Goal: Task Accomplishment & Management: Complete application form

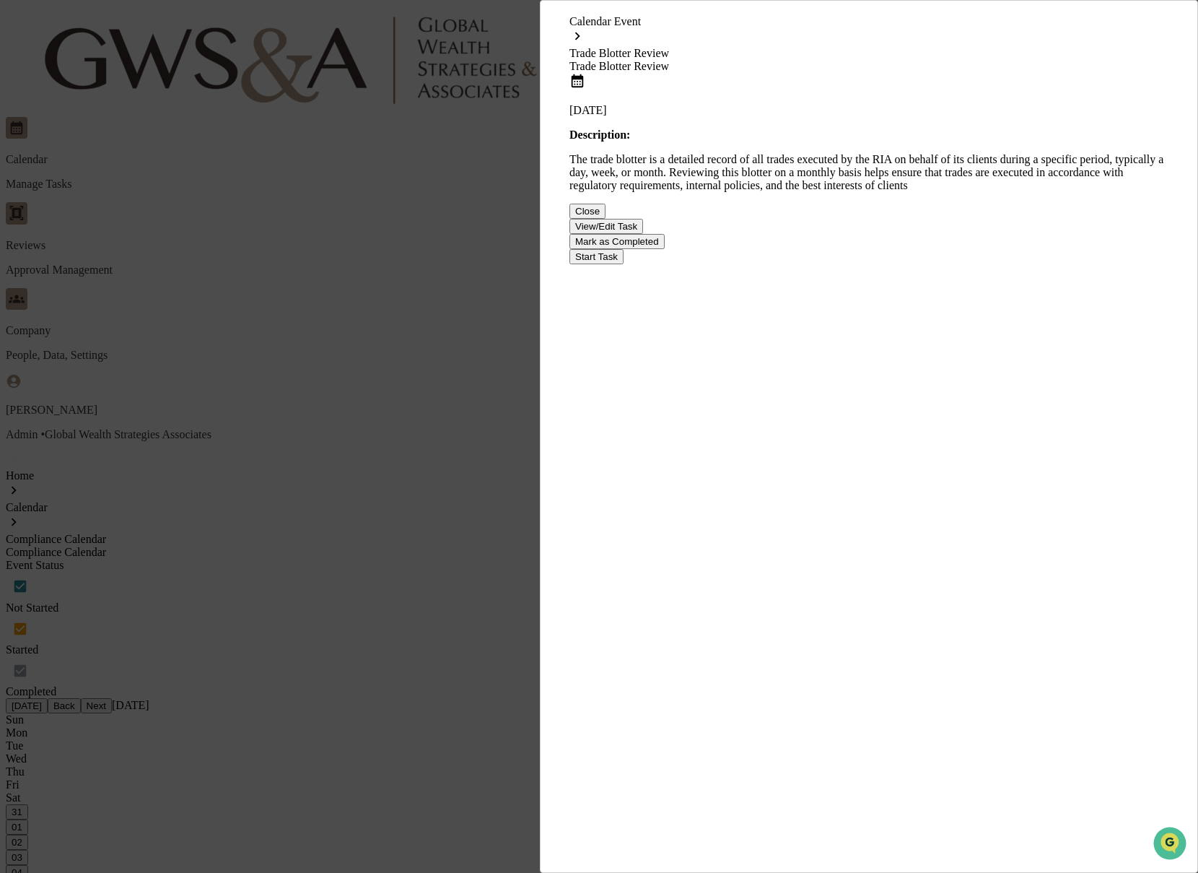
scroll to position [1, 0]
click at [624, 264] on button "Start Task" at bounding box center [597, 256] width 54 height 15
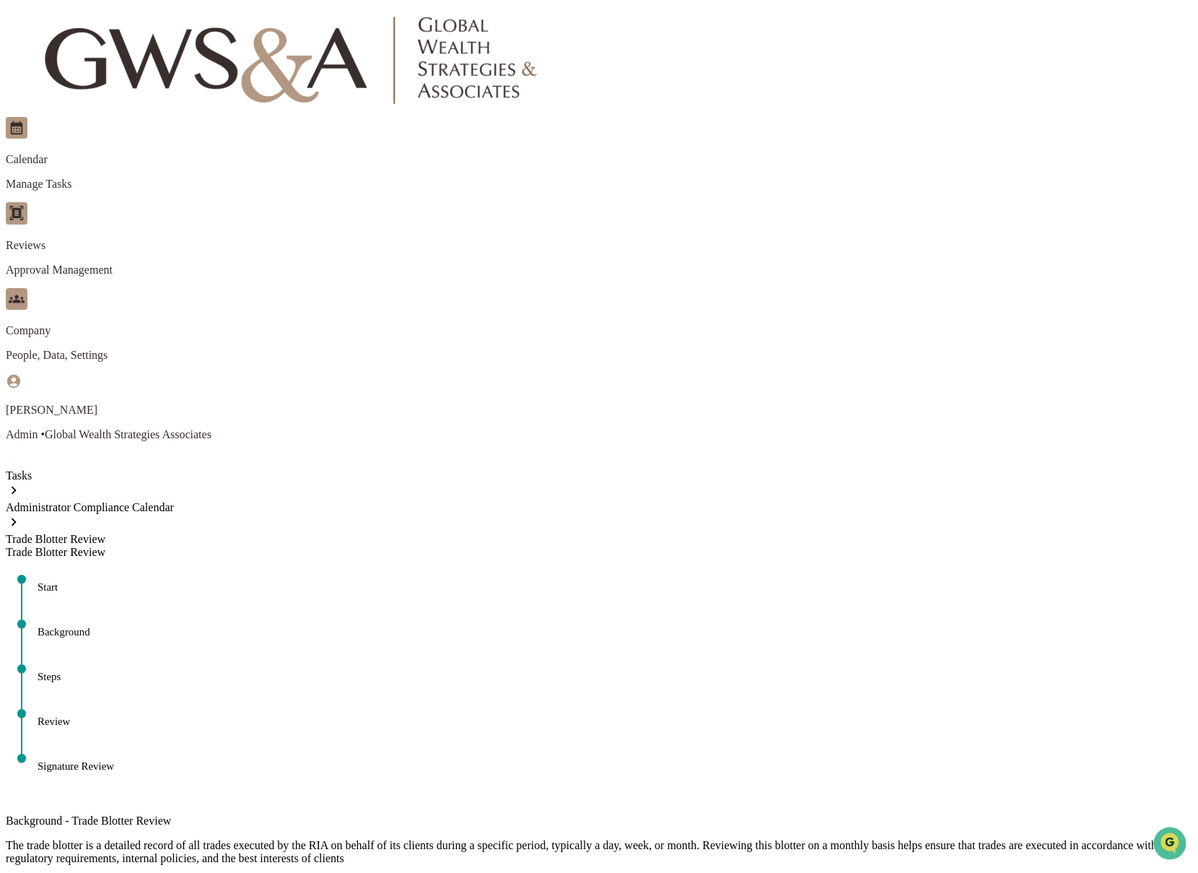
click at [56, 872] on button "Continue" at bounding box center [31, 883] width 50 height 15
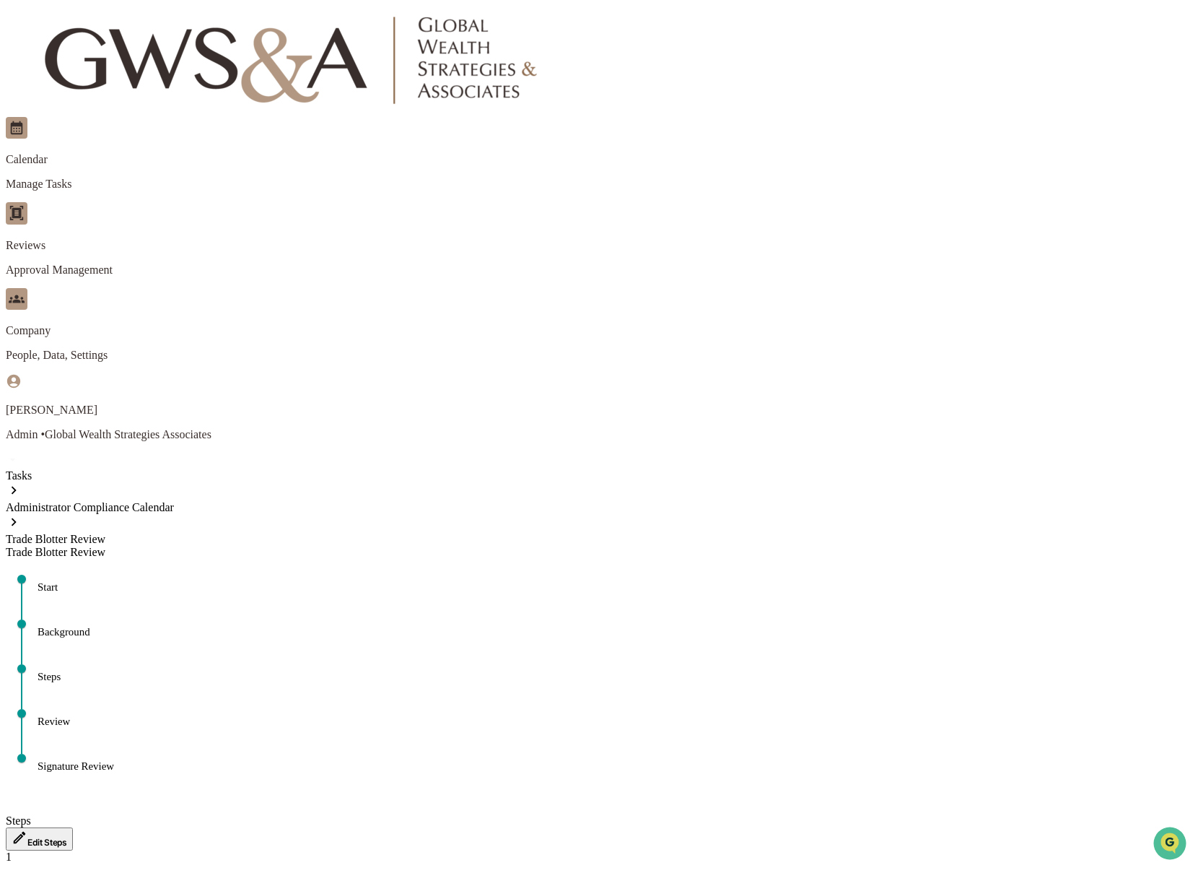
paste textarea "**********"
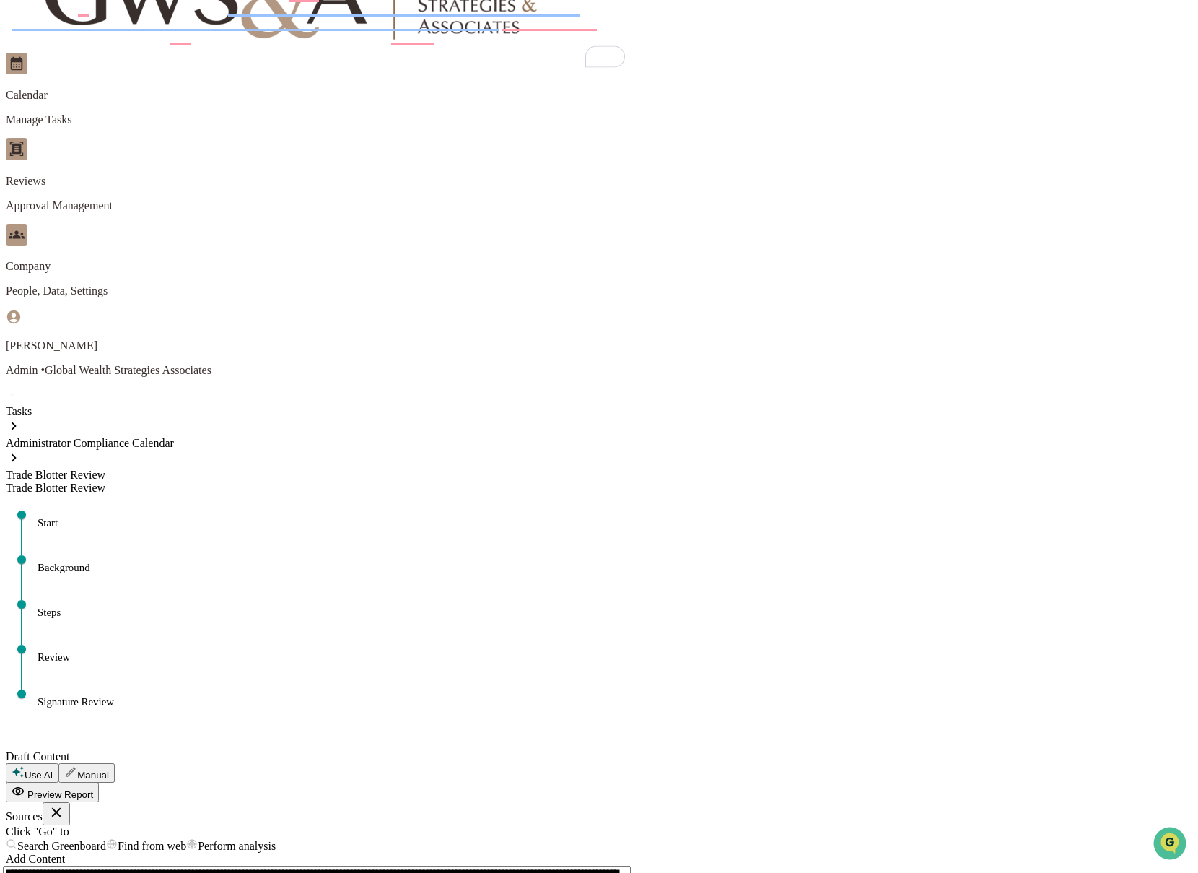
scroll to position [69, 0]
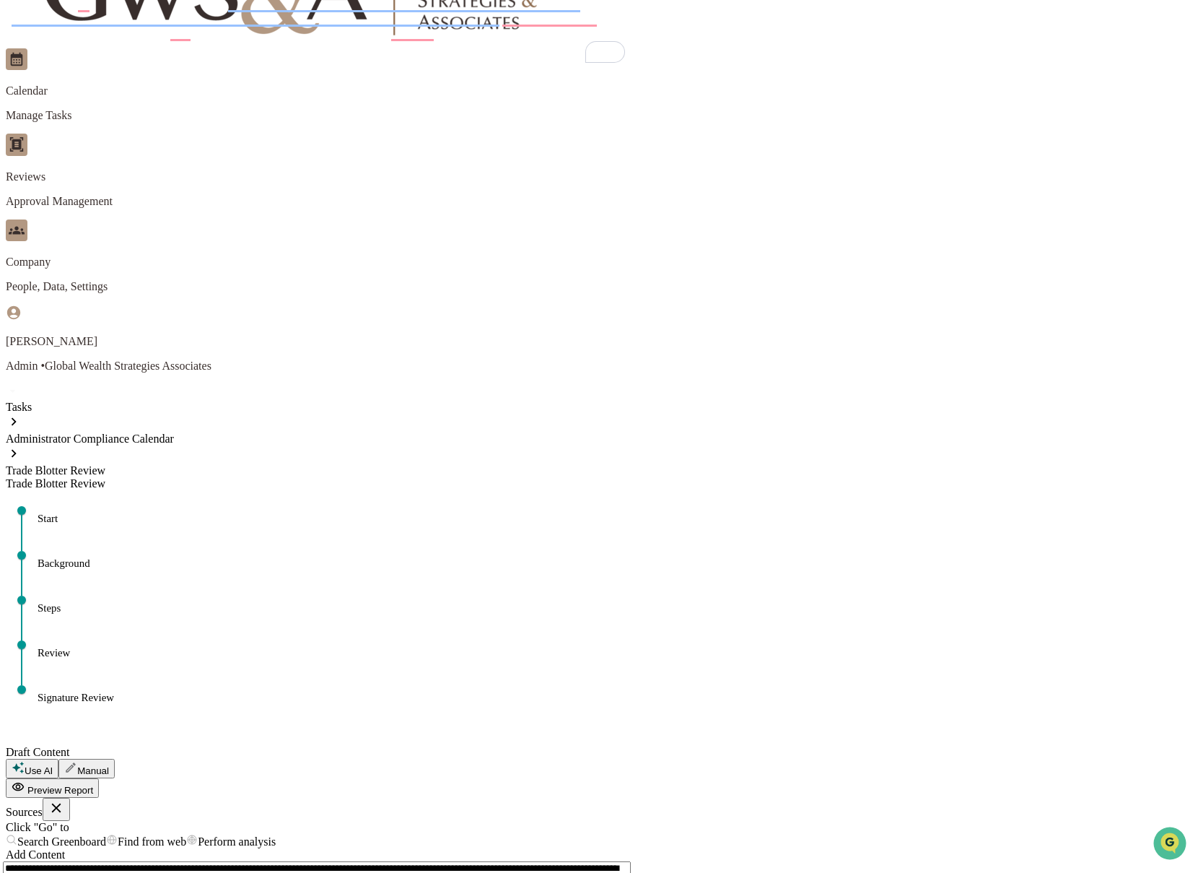
type textarea "**********"
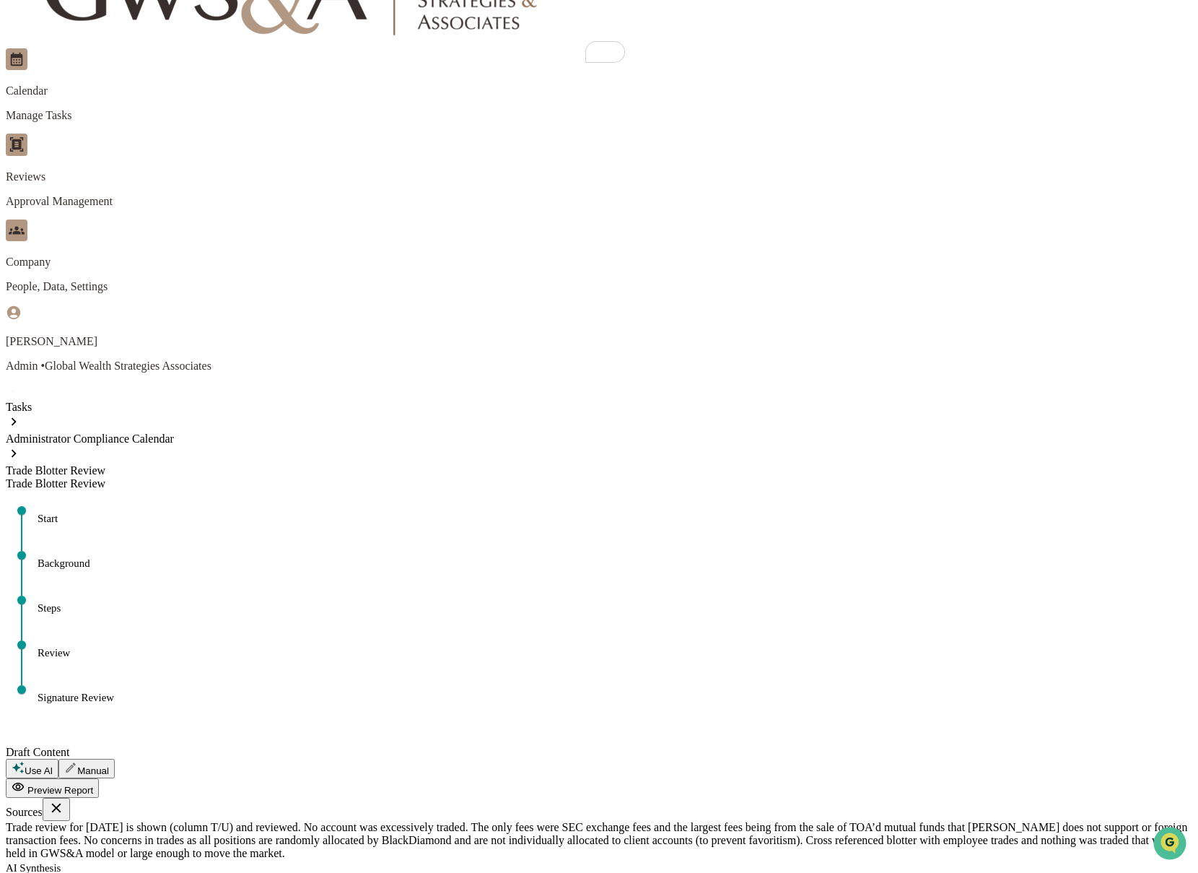
scroll to position [352, 0]
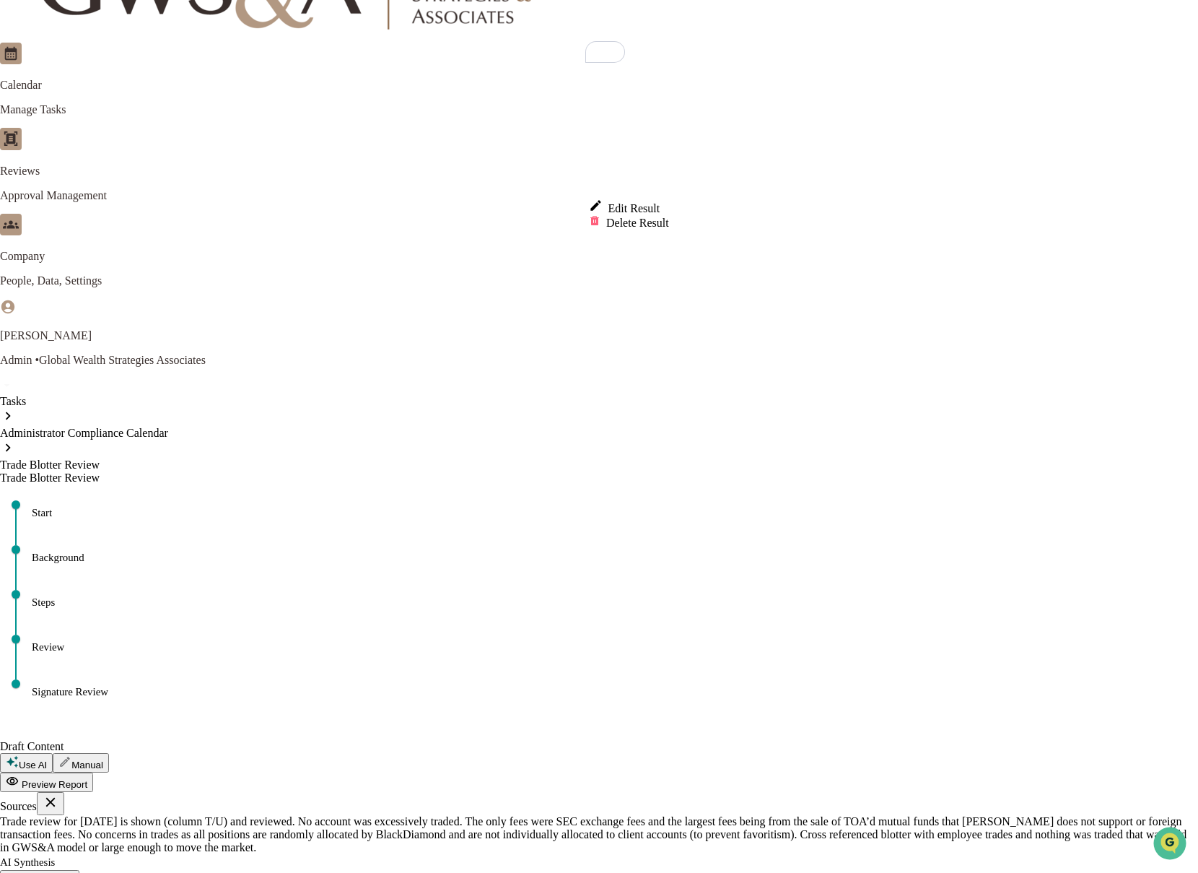
click at [627, 203] on div "Edit Result" at bounding box center [623, 204] width 80 height 17
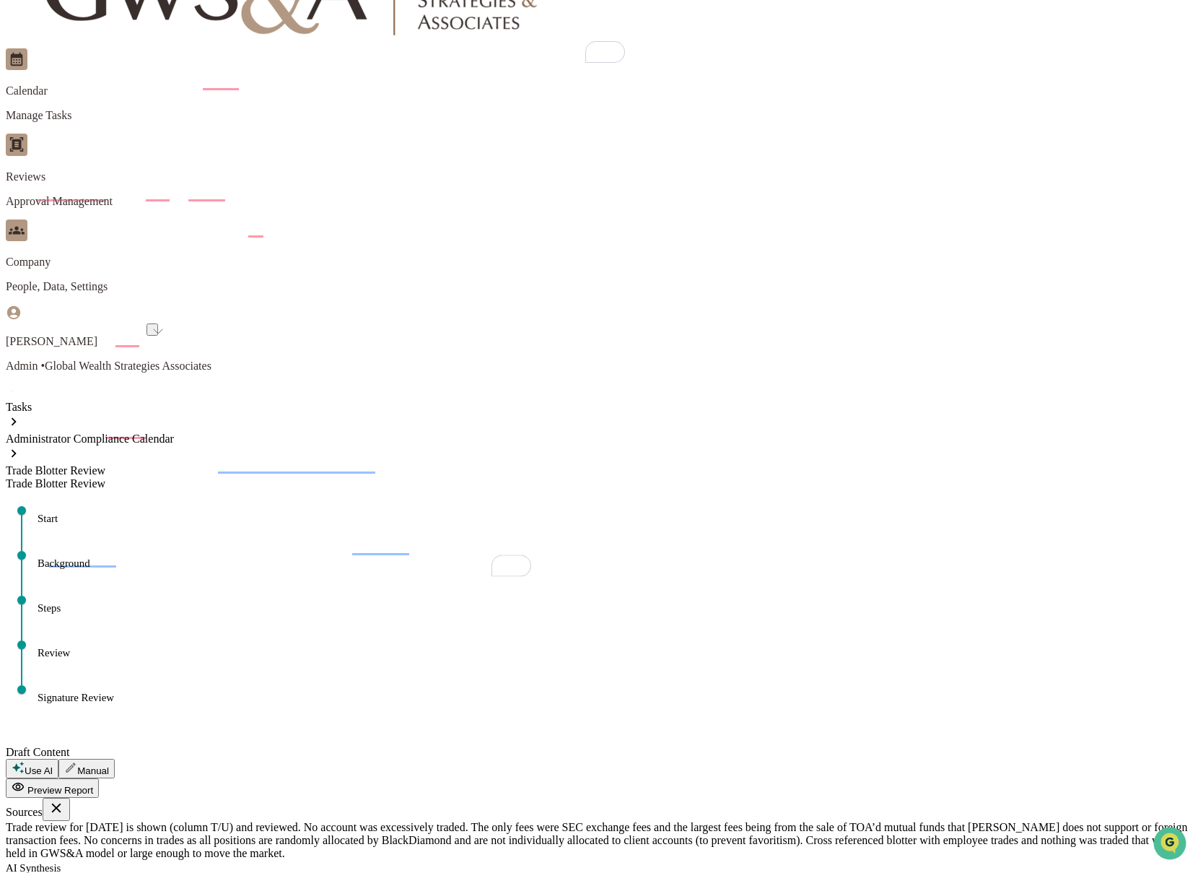
scroll to position [204, 0]
drag, startPoint x: 427, startPoint y: 515, endPoint x: 220, endPoint y: 513, distance: 206.5
click at [81, 872] on button "Save" at bounding box center [64, 883] width 33 height 15
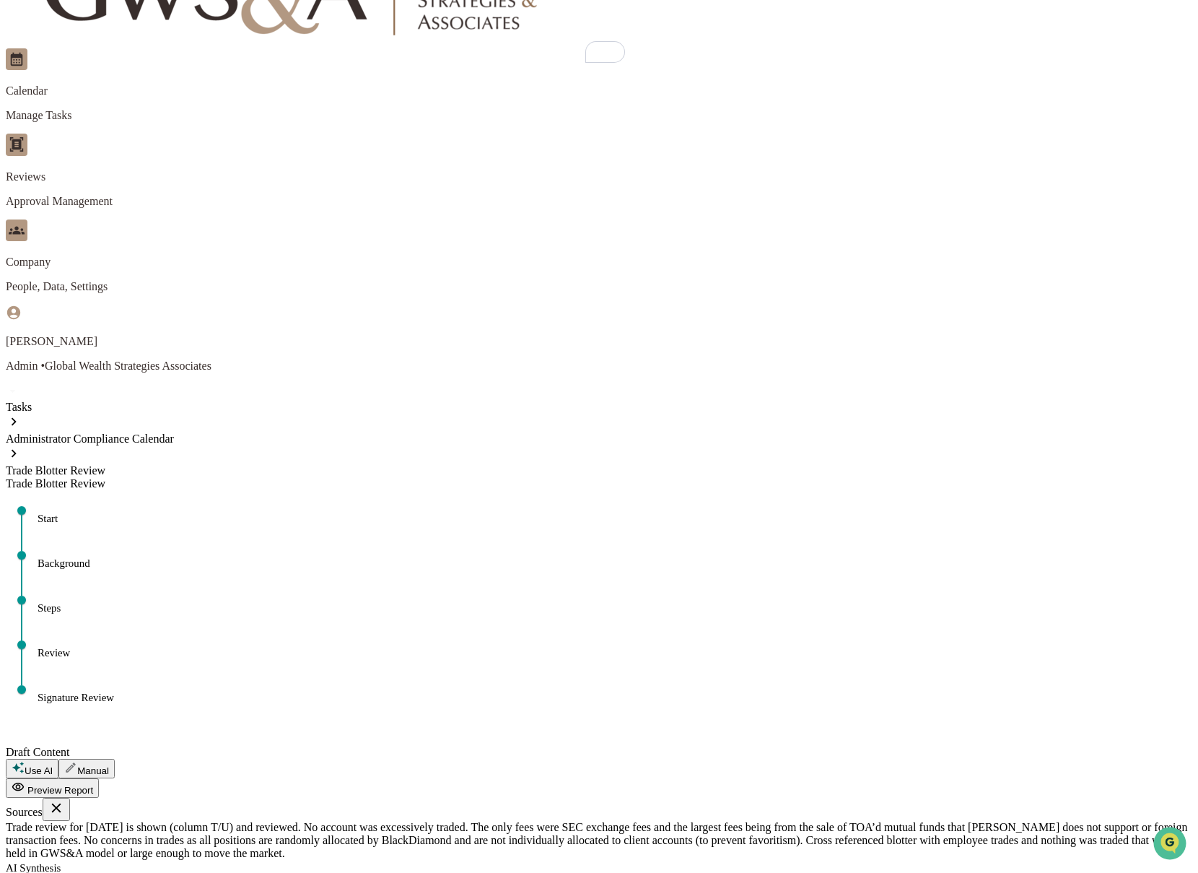
scroll to position [134, 0]
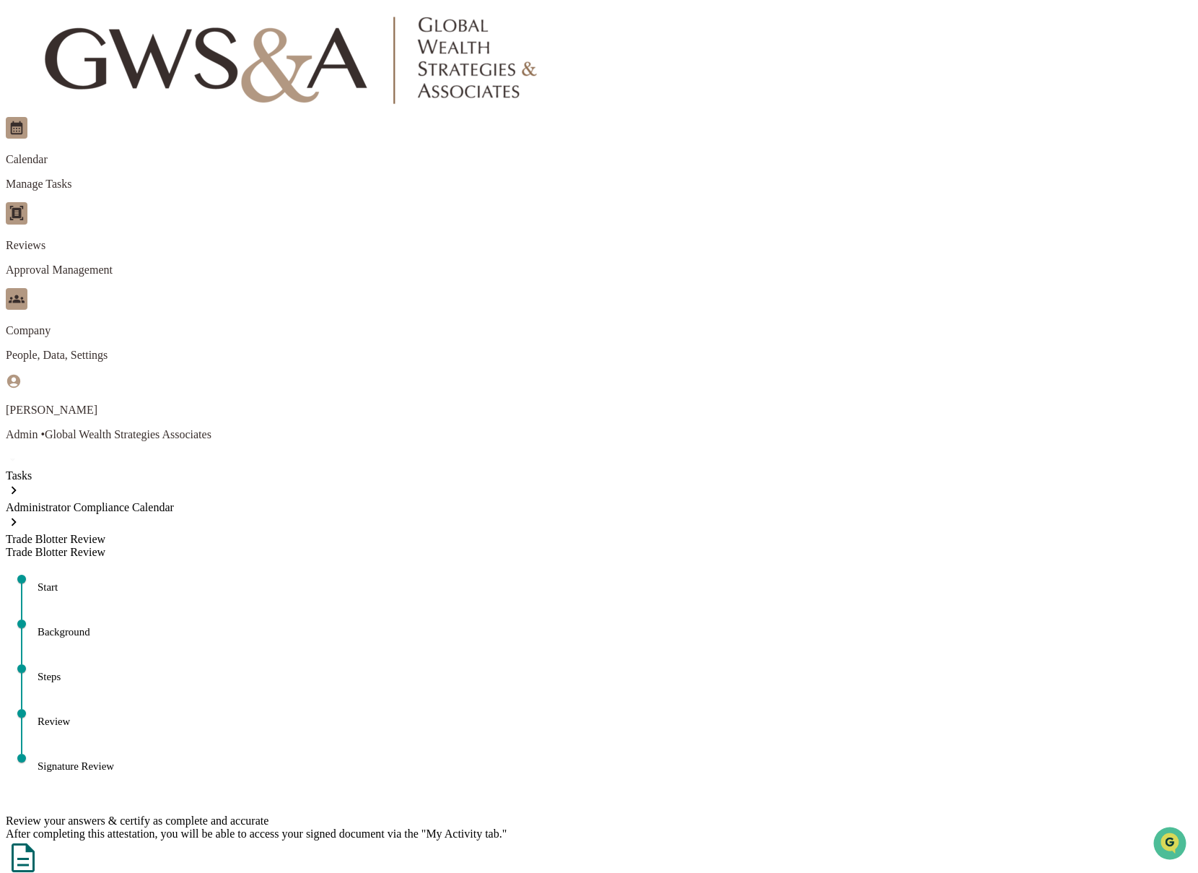
type input "**********"
drag, startPoint x: 258, startPoint y: 533, endPoint x: 268, endPoint y: 534, distance: 9.4
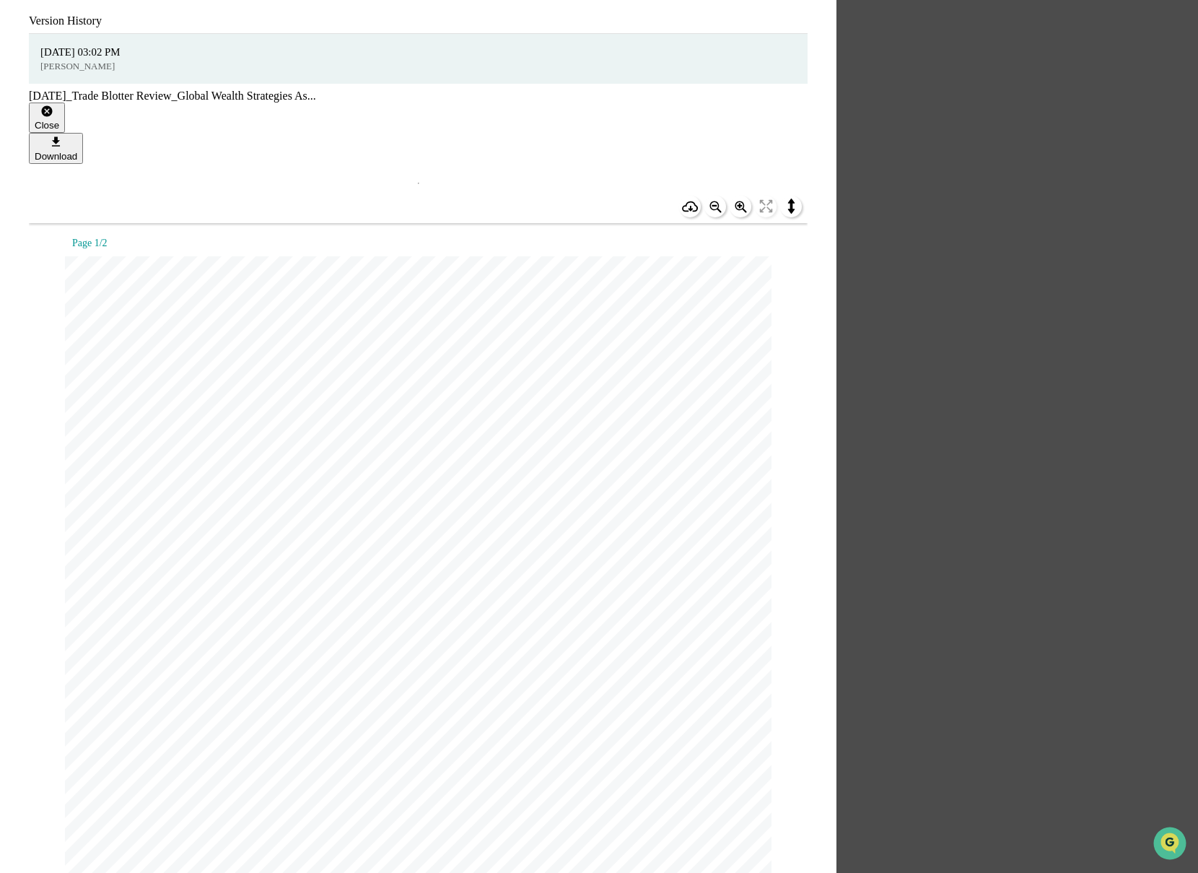
scroll to position [610, 0]
click at [54, 105] on icon "button" at bounding box center [47, 112] width 14 height 14
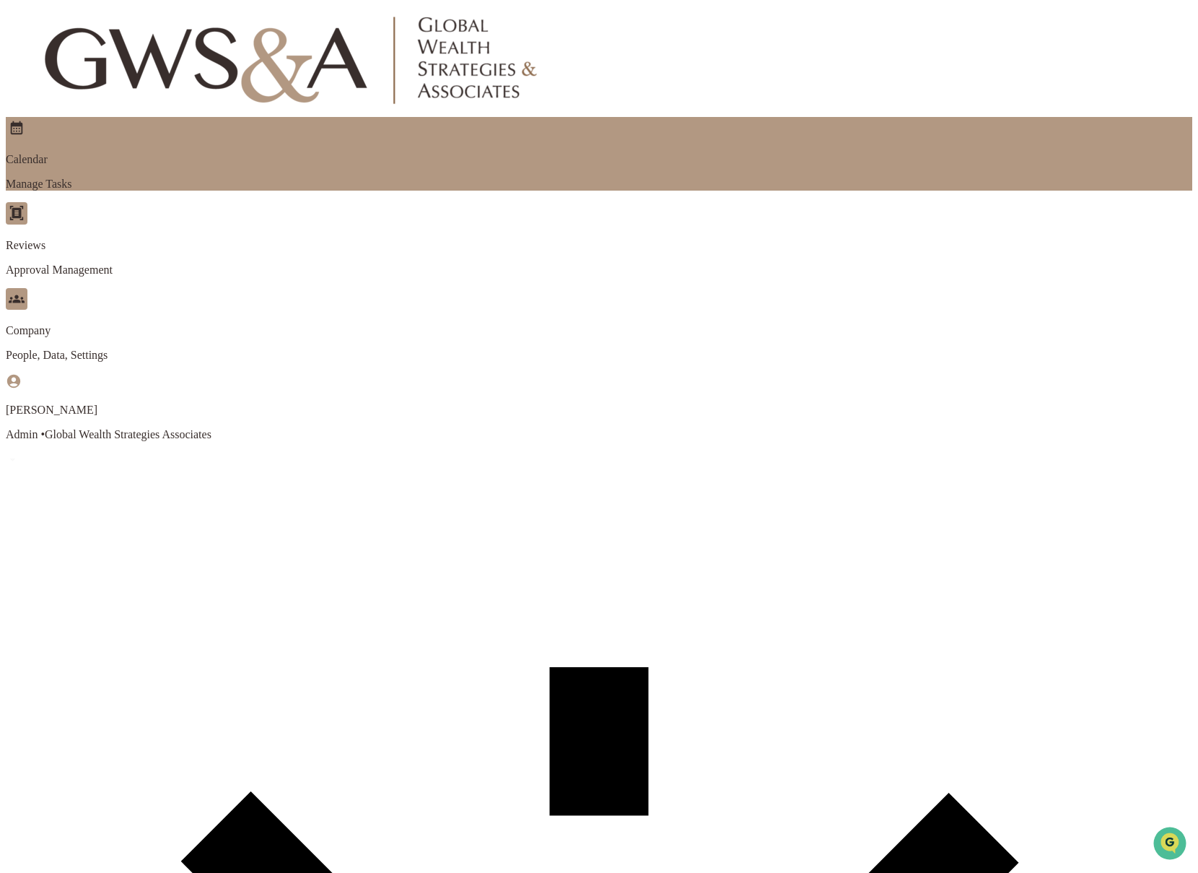
click at [167, 153] on p "Calendar" at bounding box center [599, 159] width 1187 height 13
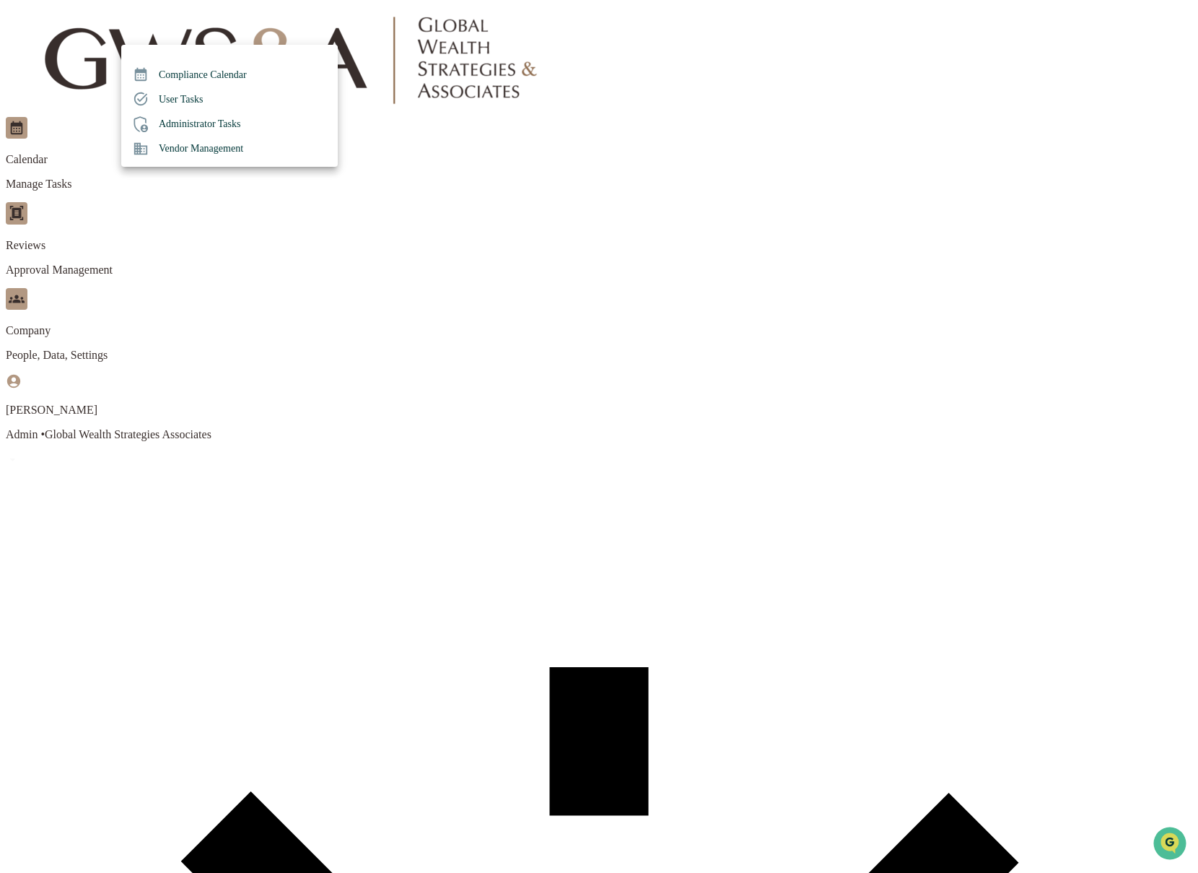
drag, startPoint x: 495, startPoint y: 198, endPoint x: 549, endPoint y: 219, distance: 58.0
click at [498, 199] on div at bounding box center [599, 436] width 1198 height 873
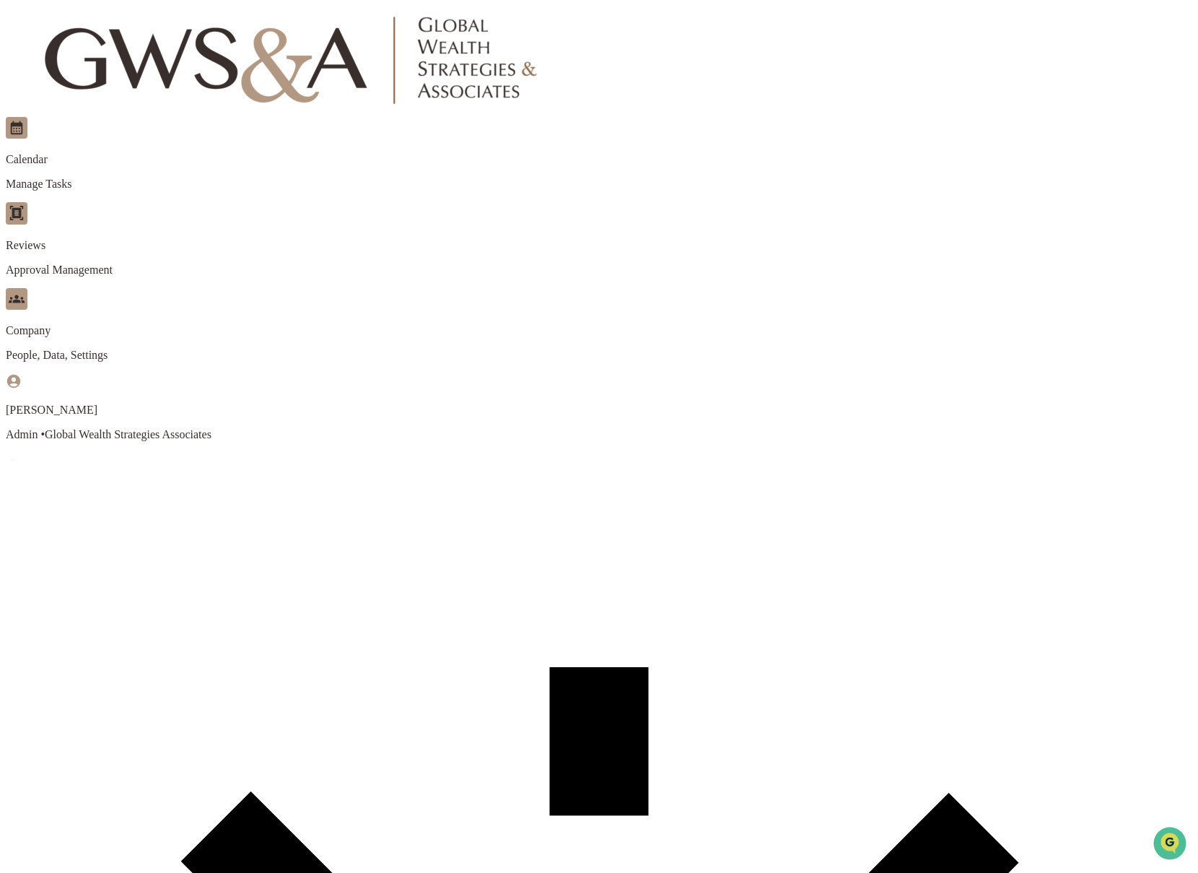
drag, startPoint x: 551, startPoint y: 219, endPoint x: 536, endPoint y: 217, distance: 14.6
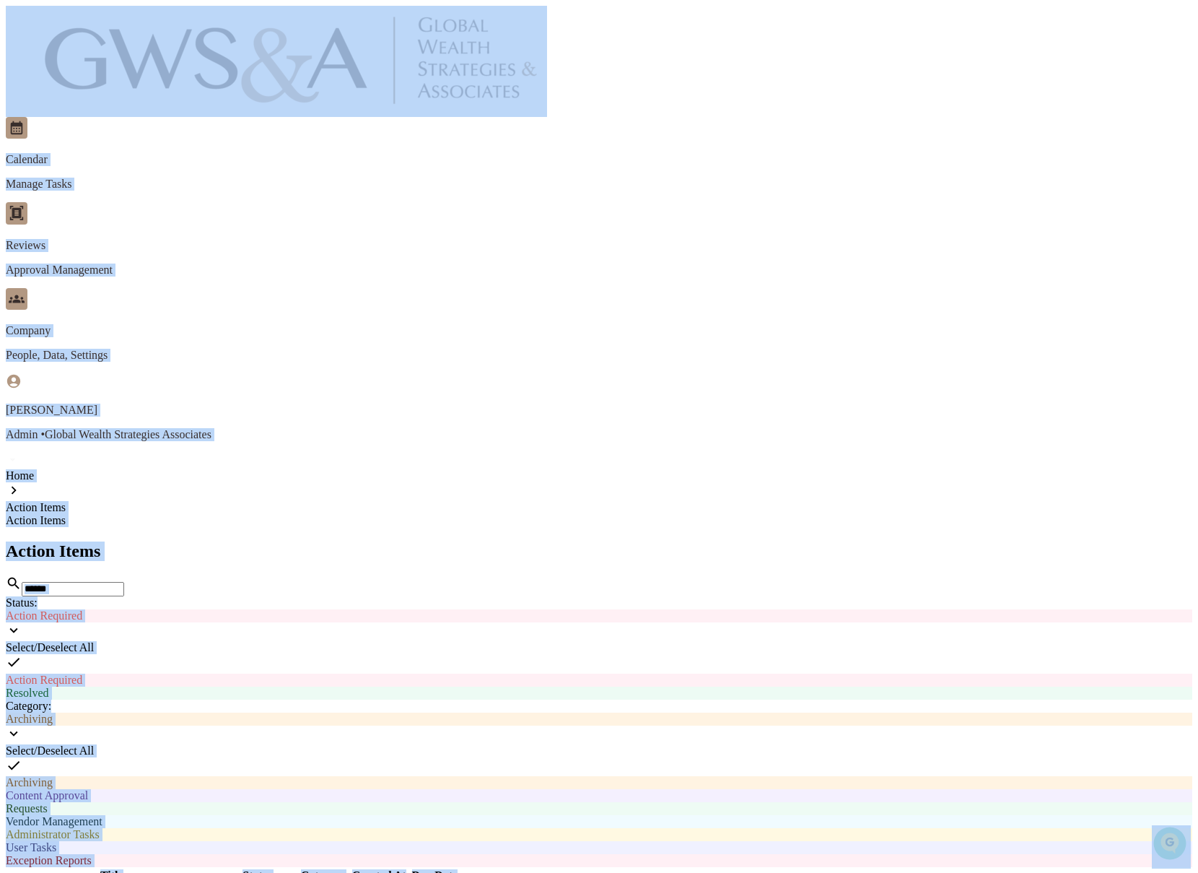
drag, startPoint x: 417, startPoint y: 318, endPoint x: 409, endPoint y: 315, distance: 7.8
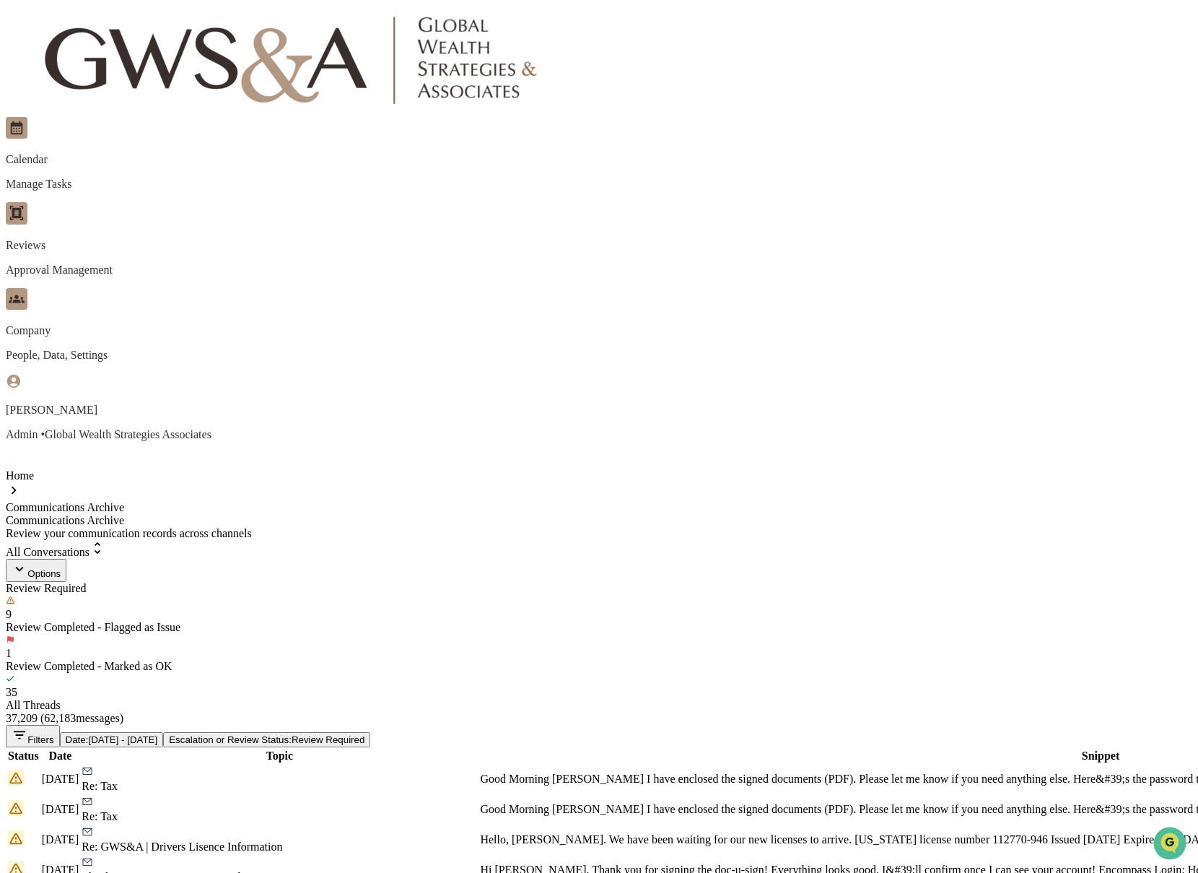
click at [60, 725] on button "Filters" at bounding box center [33, 736] width 54 height 22
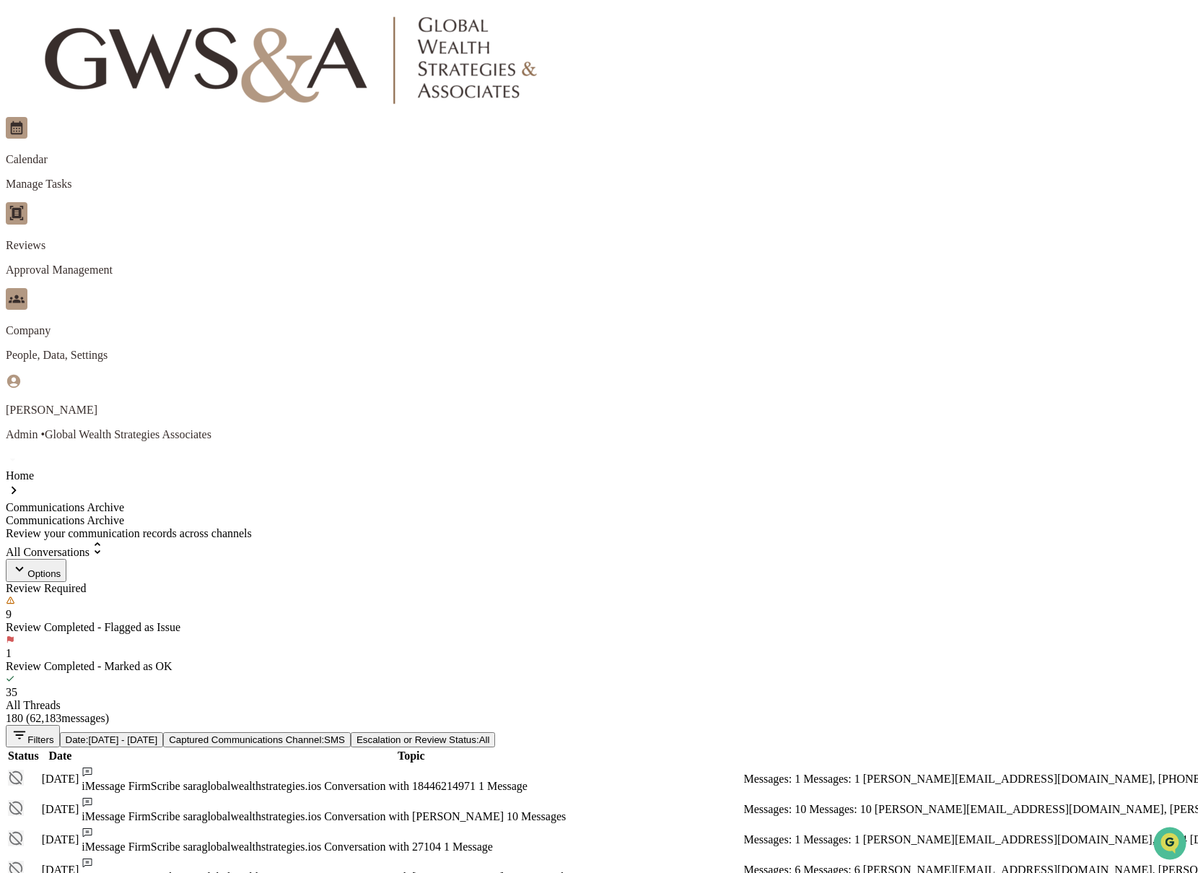
scroll to position [2, 0]
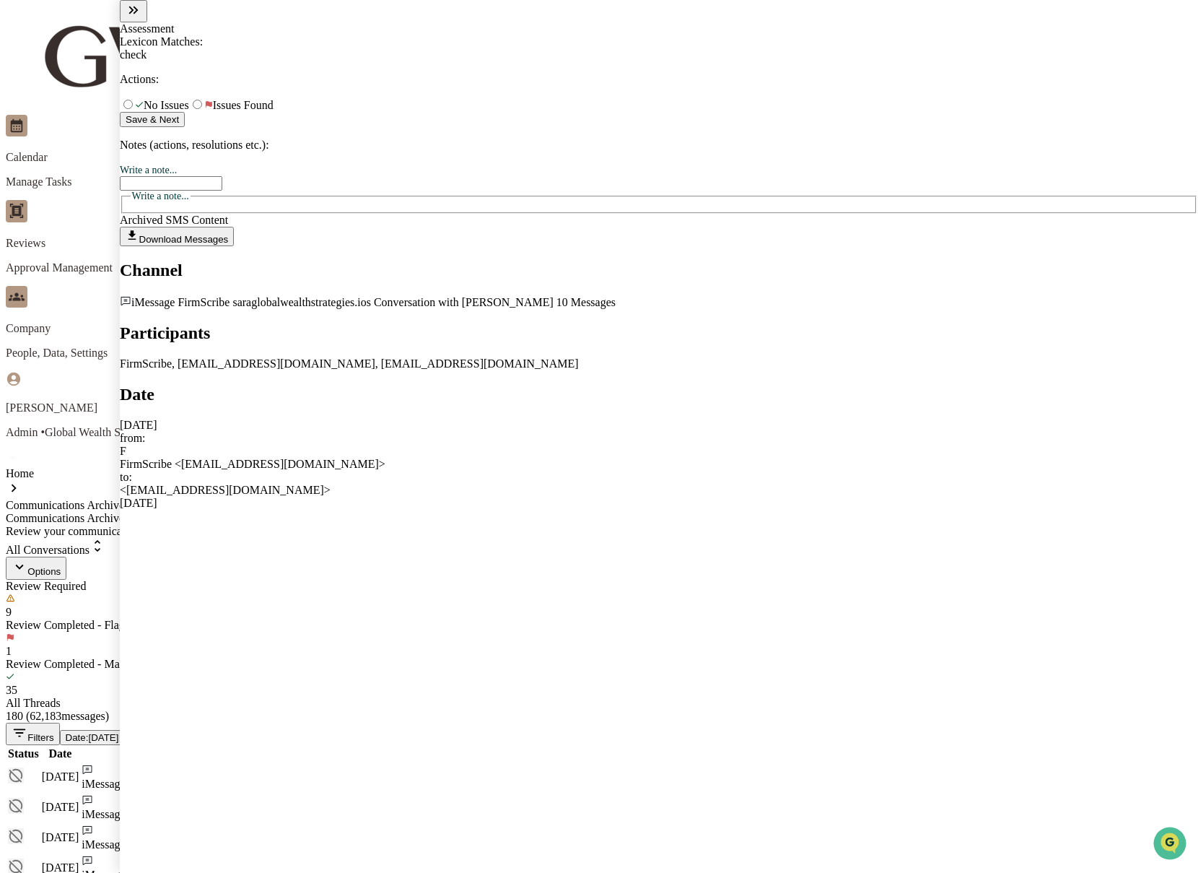
click at [139, 18] on icon "modal" at bounding box center [134, 10] width 16 height 16
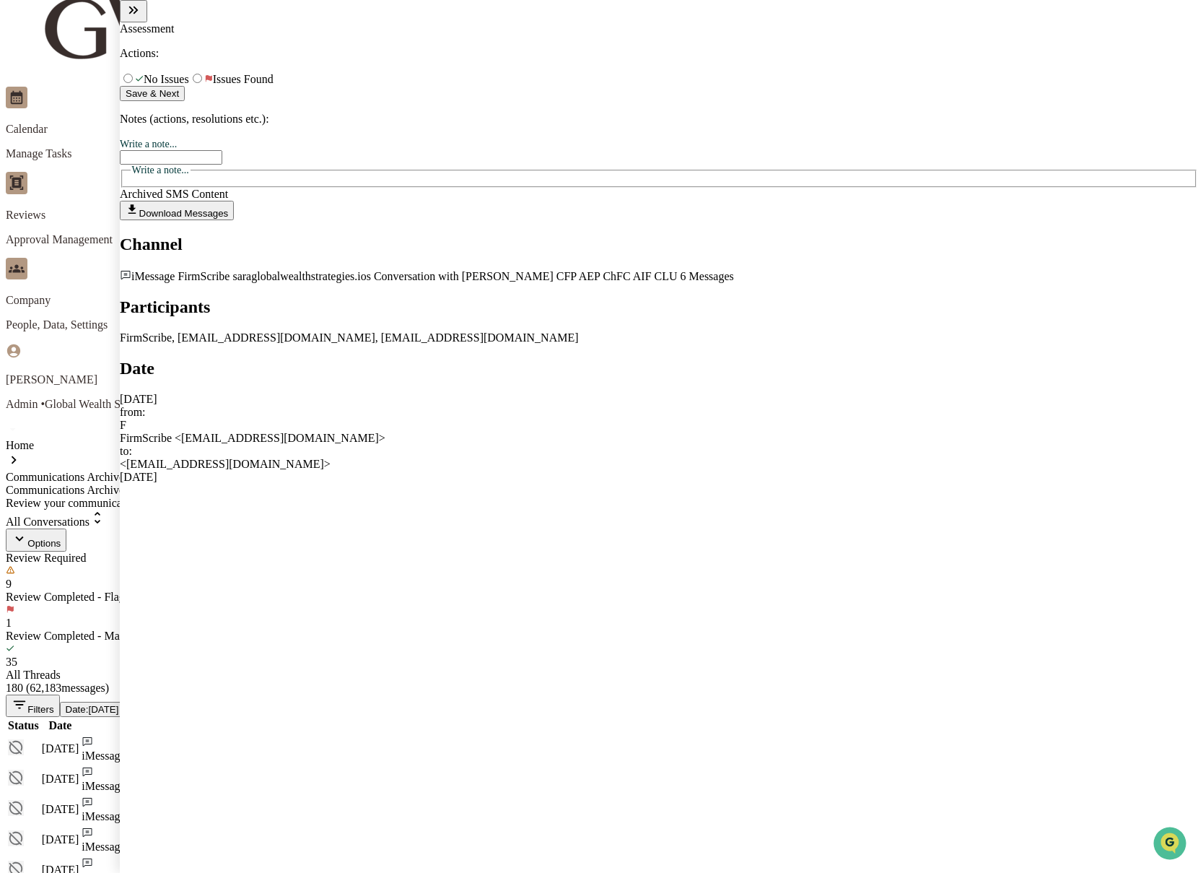
click at [641, 432] on div "FirmScribe <[EMAIL_ADDRESS][DOMAIN_NAME]>" at bounding box center [659, 438] width 1079 height 13
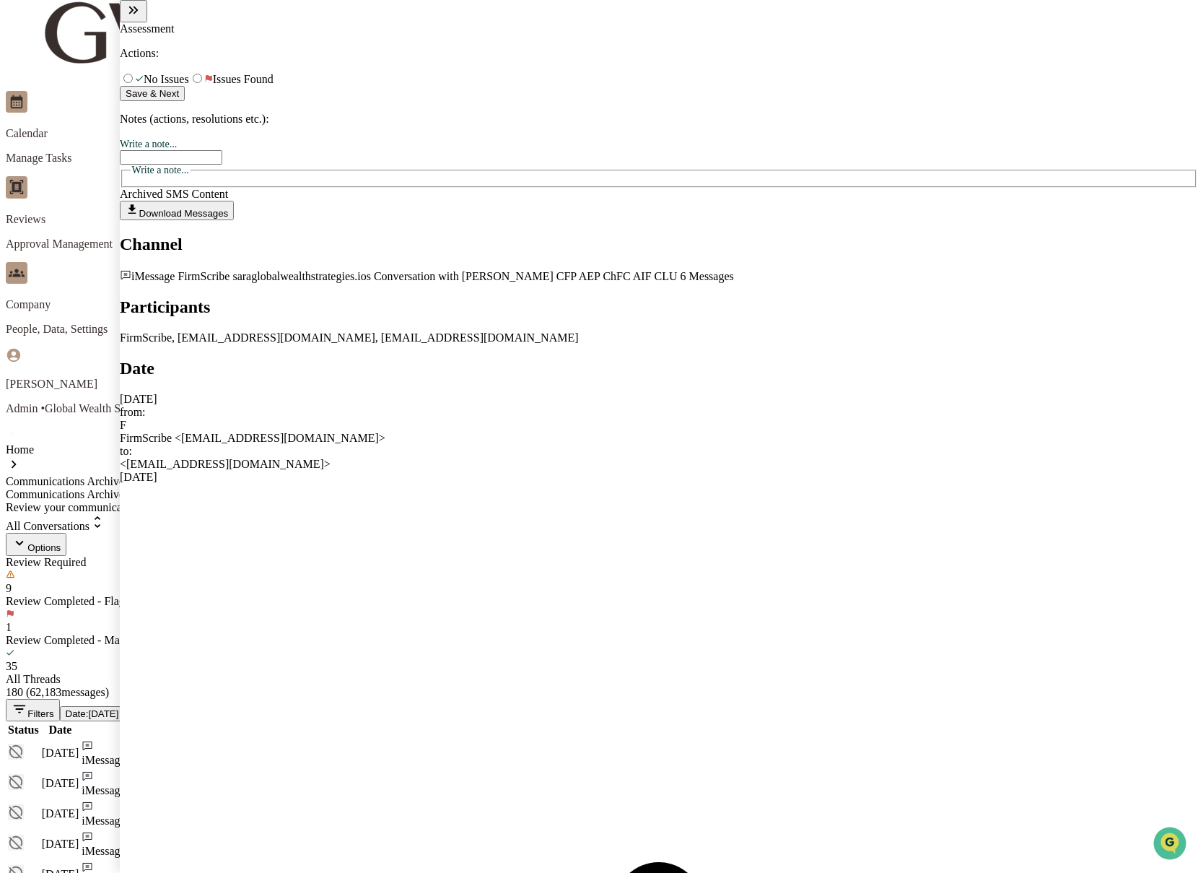
scroll to position [52, 0]
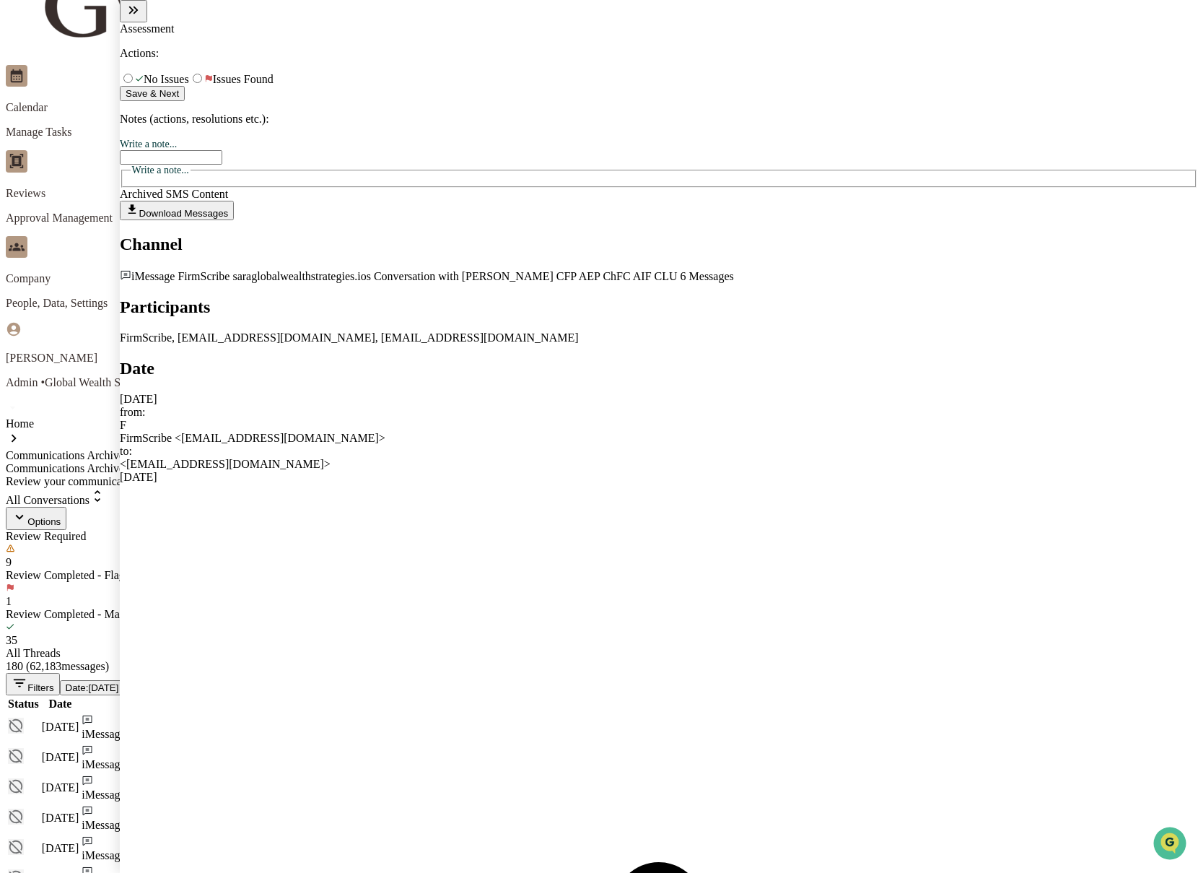
click at [141, 18] on icon "modal" at bounding box center [134, 10] width 16 height 16
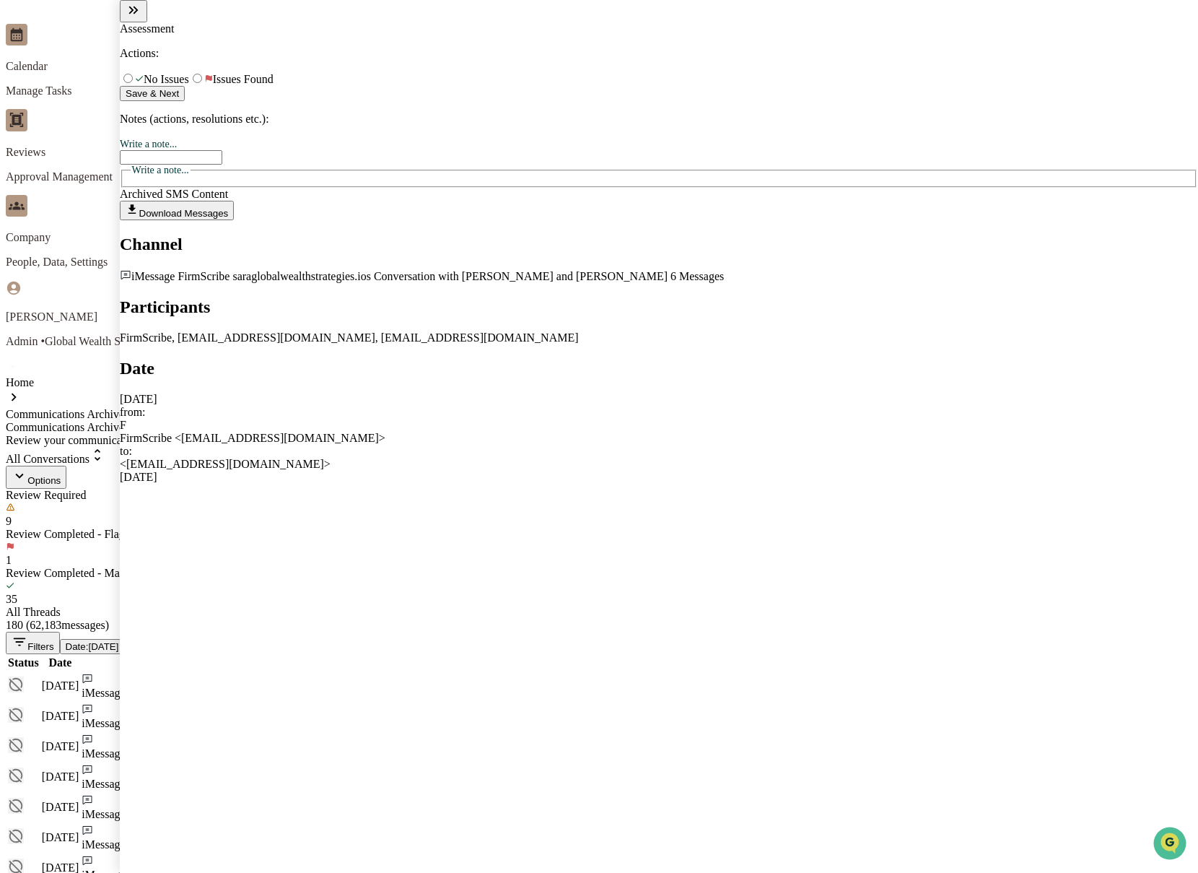
scroll to position [88, 0]
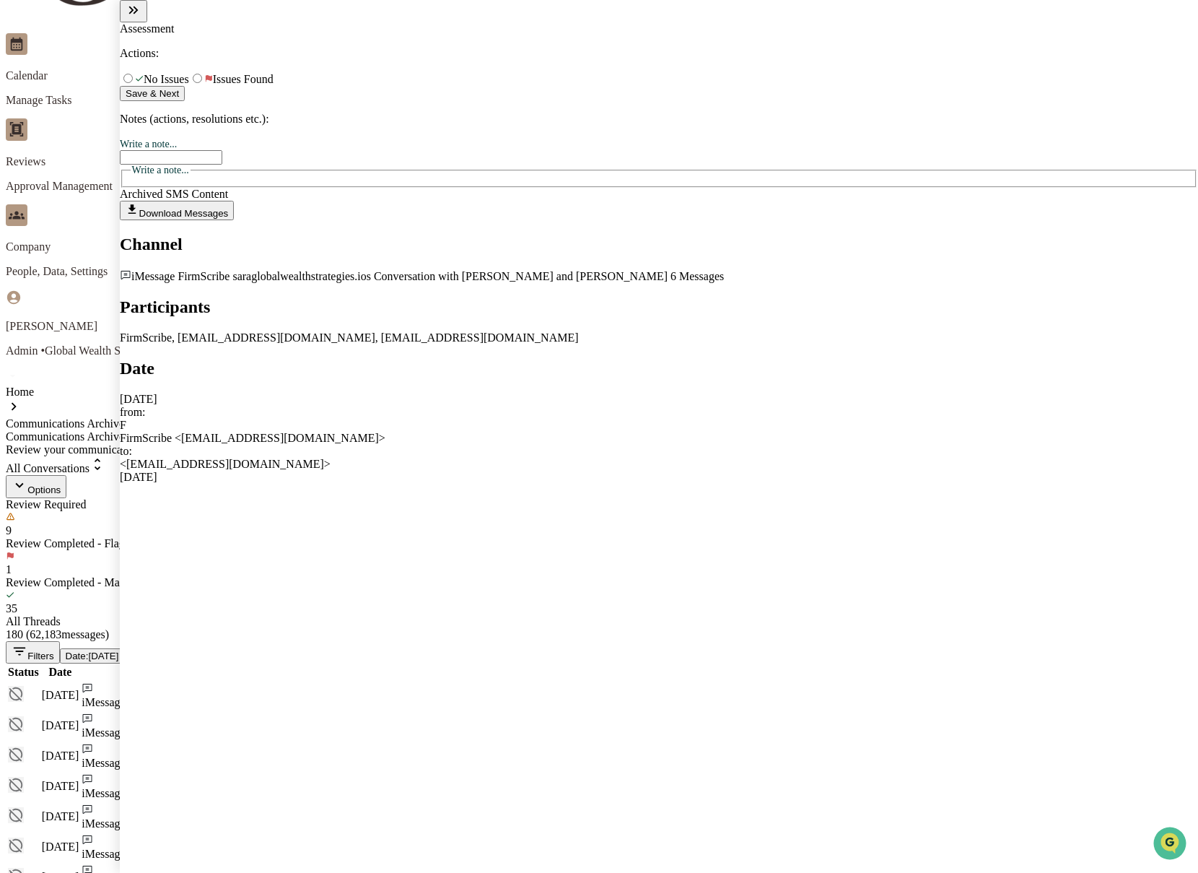
click at [141, 18] on icon "modal" at bounding box center [134, 10] width 16 height 16
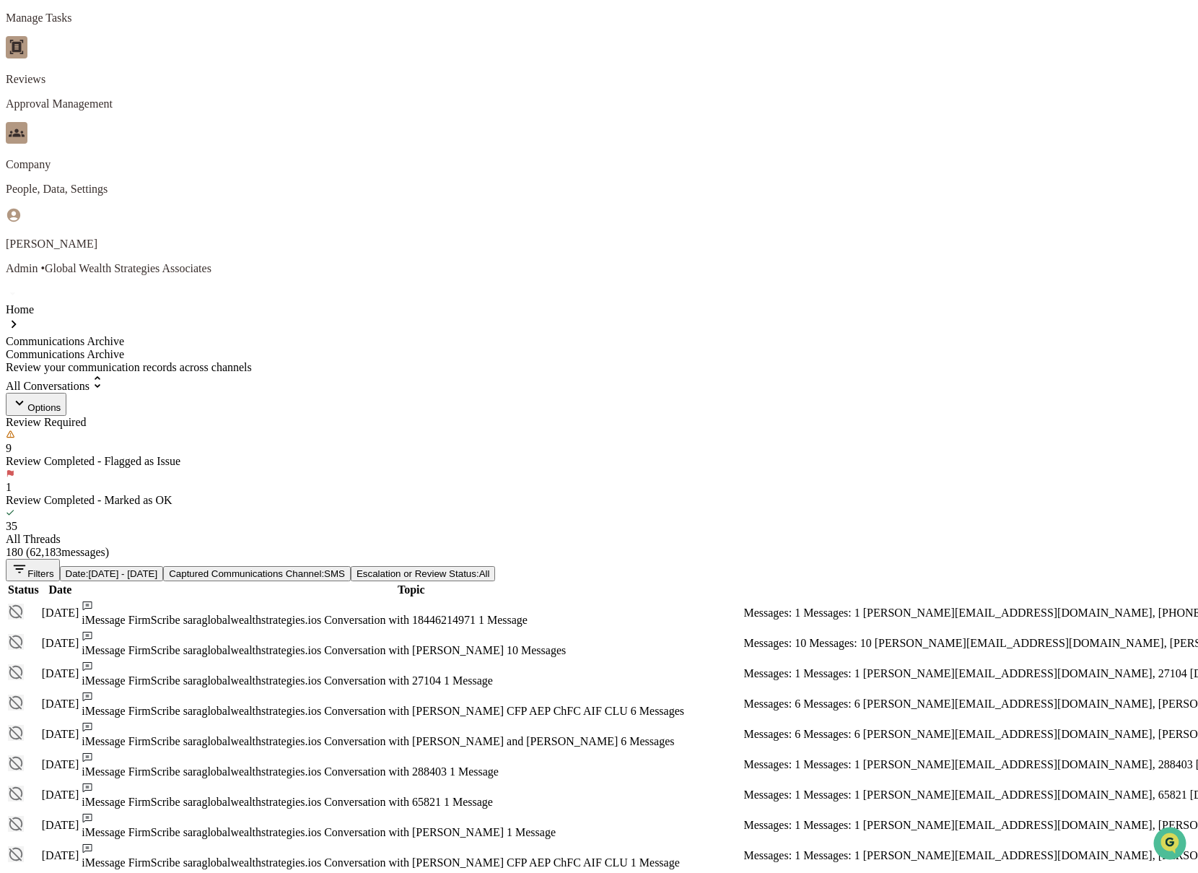
scroll to position [263, 0]
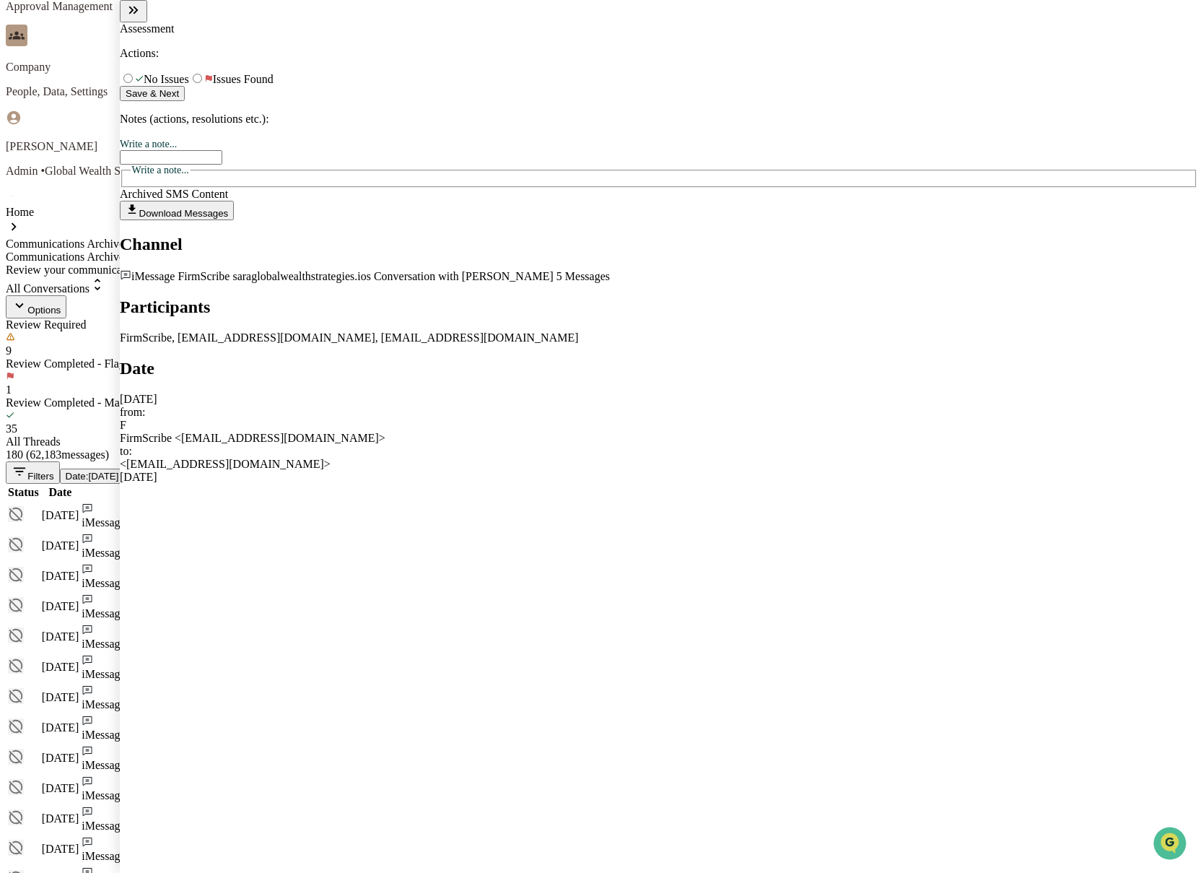
click at [635, 432] on div "FirmScribe <[EMAIL_ADDRESS][DOMAIN_NAME]>" at bounding box center [659, 438] width 1079 height 13
click at [134, 14] on icon "modal" at bounding box center [131, 10] width 5 height 8
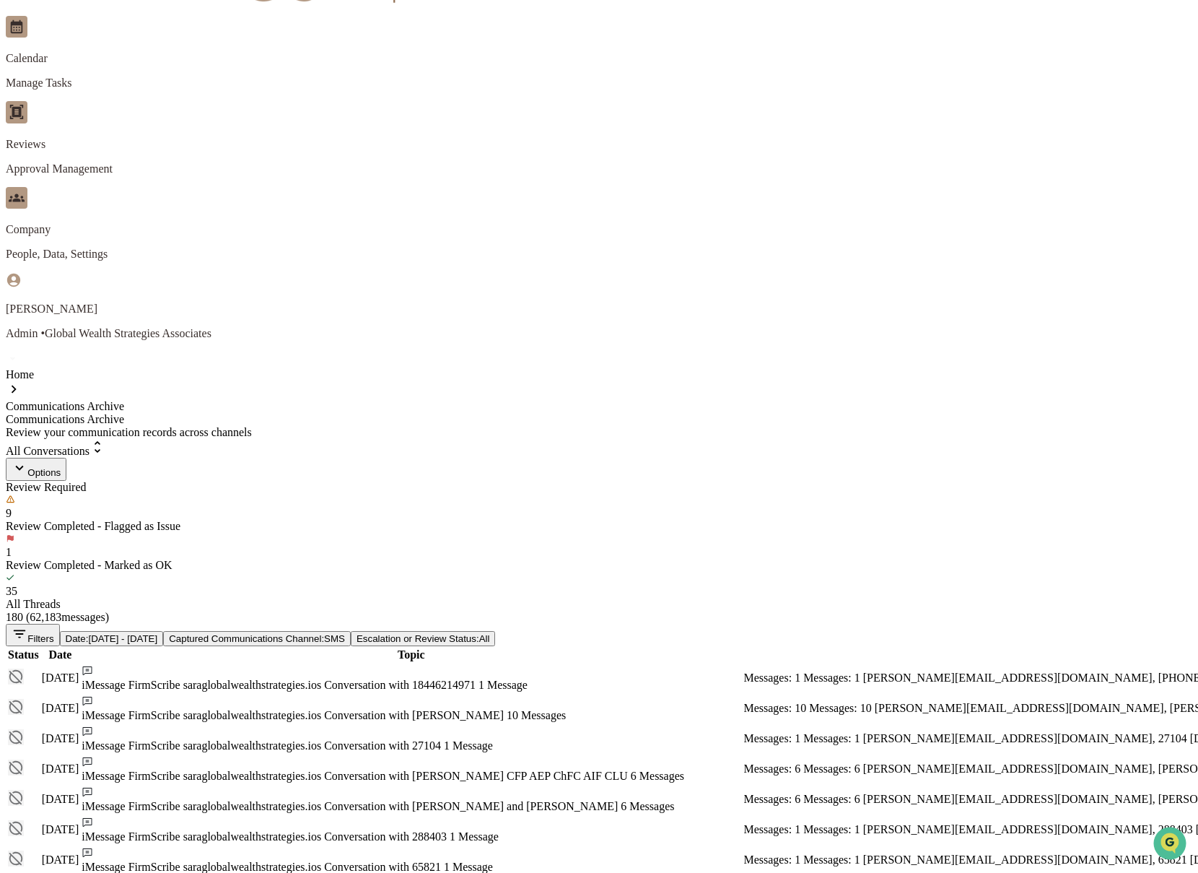
scroll to position [100, 0]
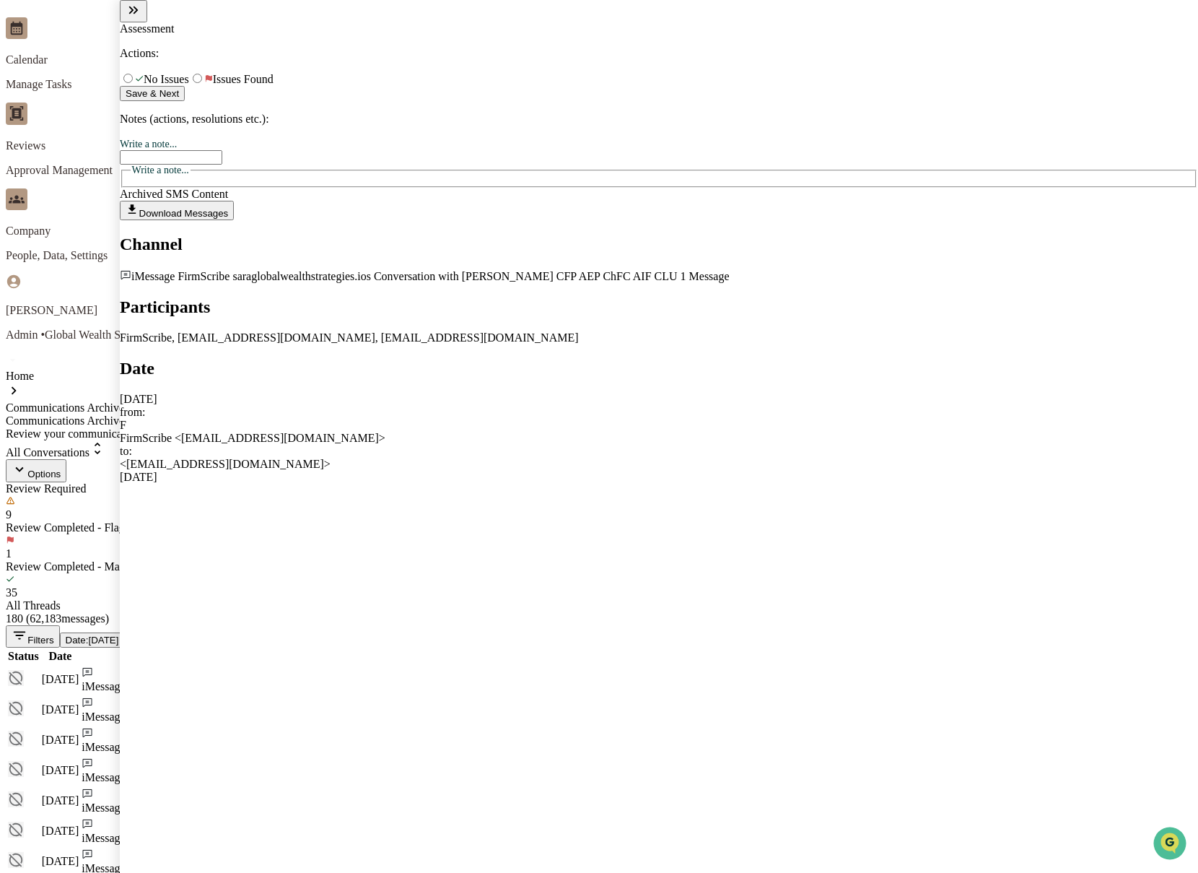
click at [141, 18] on icon "modal" at bounding box center [134, 10] width 16 height 16
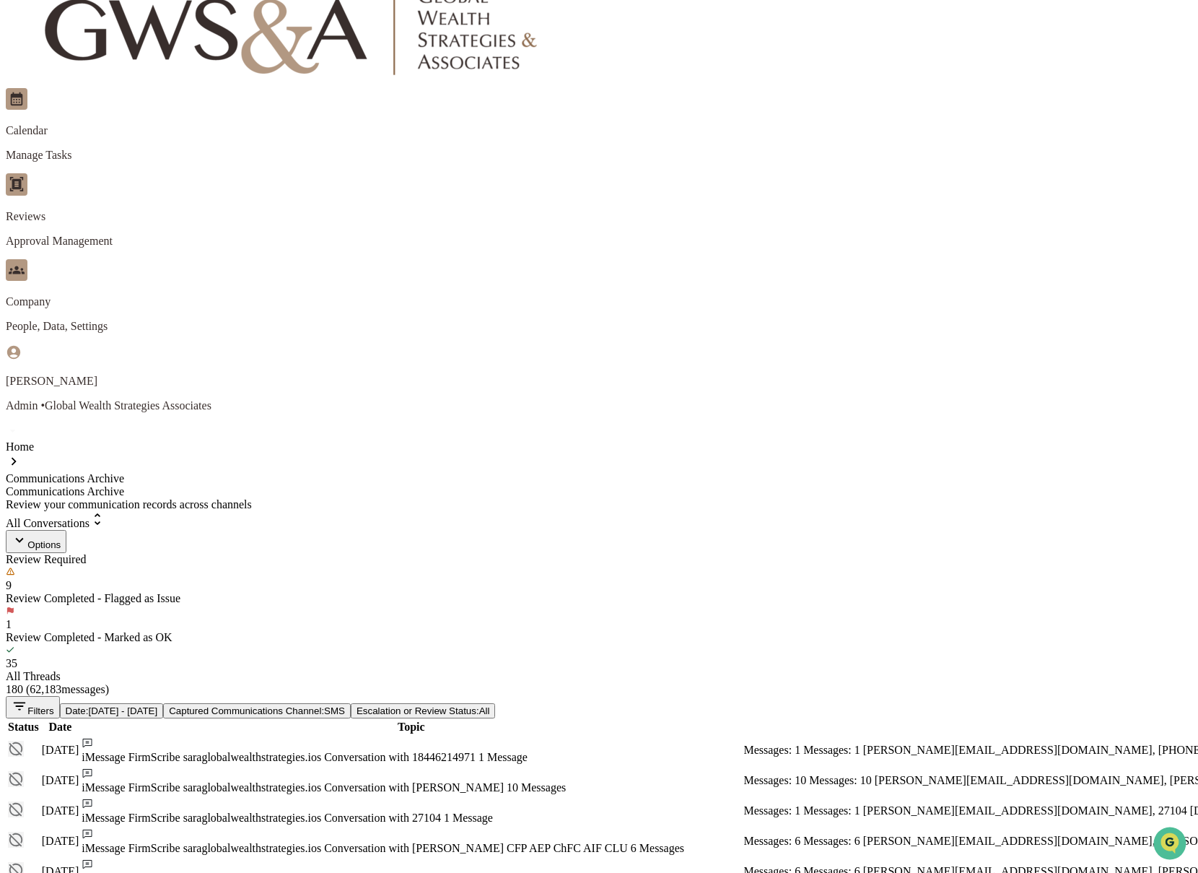
scroll to position [263, 0]
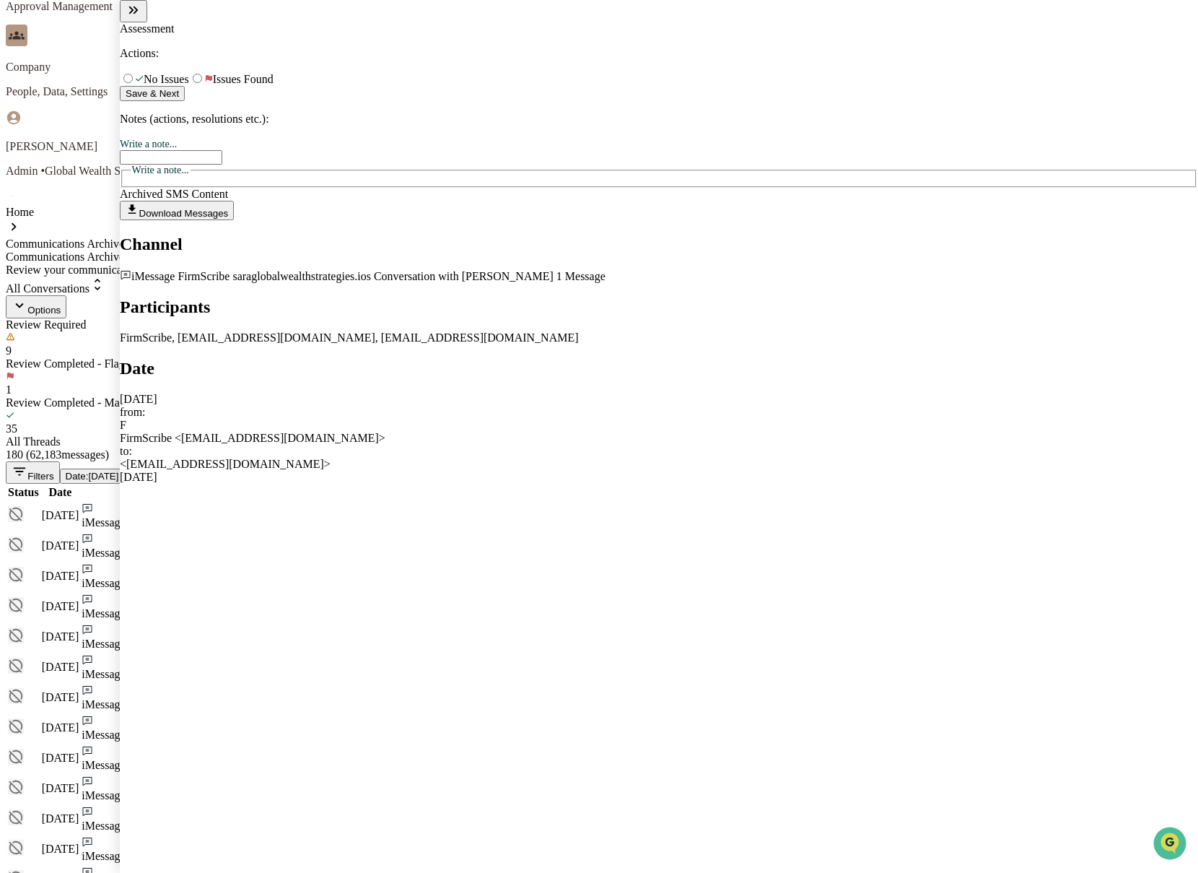
click at [146, 22] on button "modal" at bounding box center [133, 11] width 27 height 22
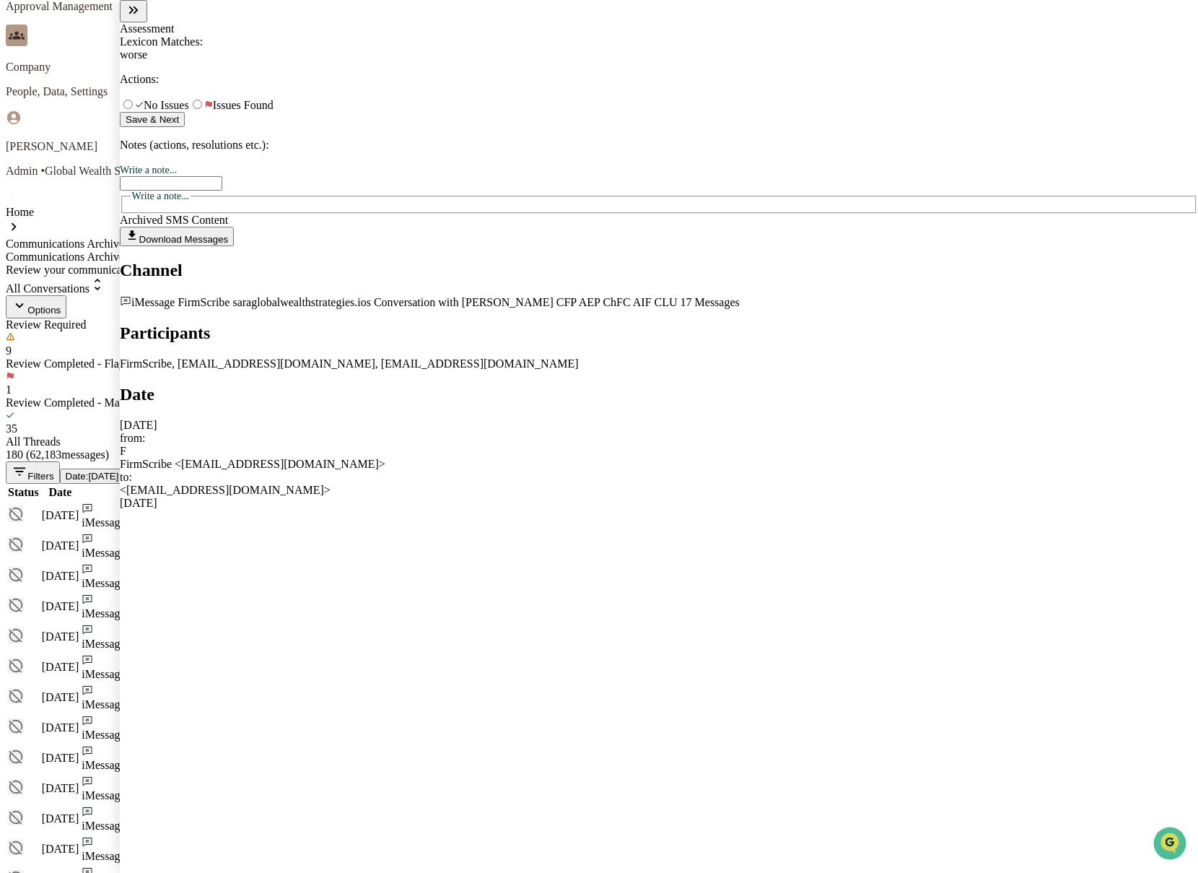
scroll to position [1708, 0]
click at [147, 22] on button "modal" at bounding box center [133, 11] width 27 height 22
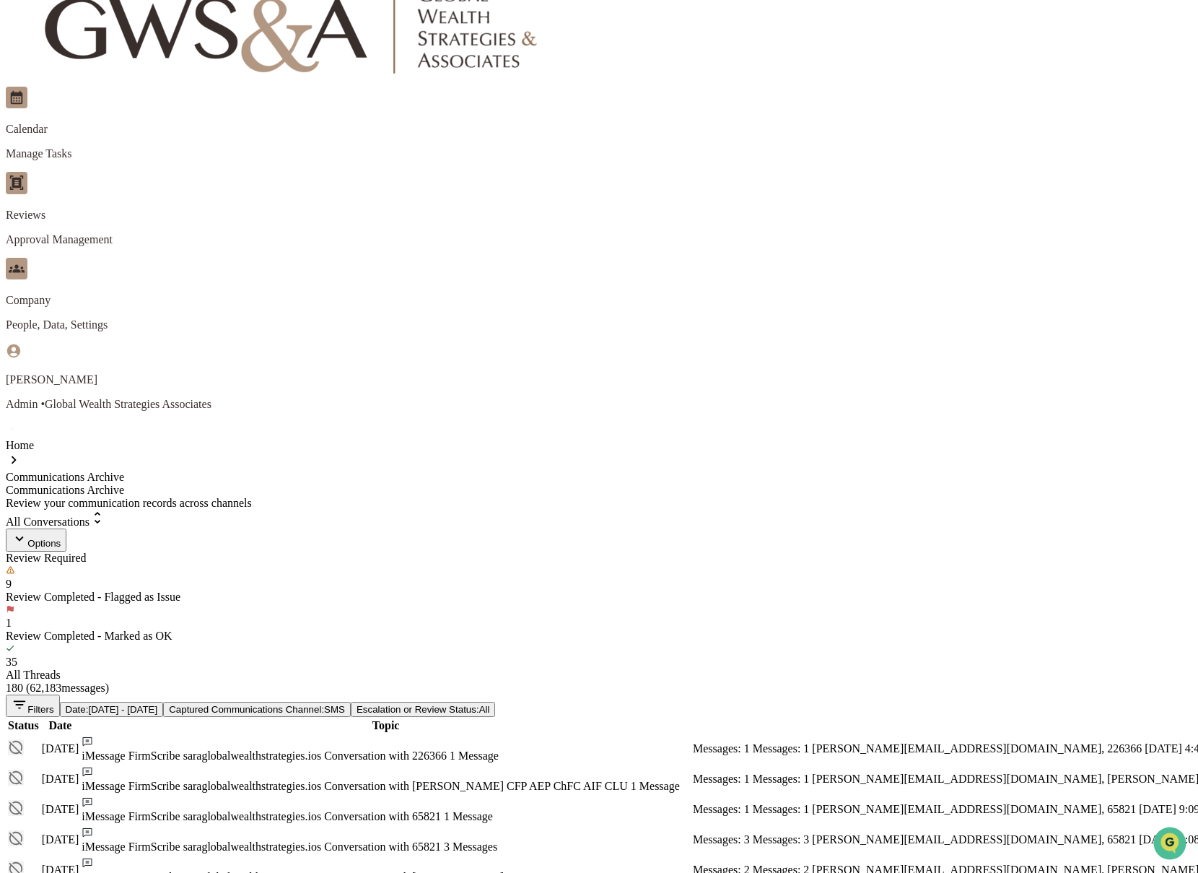
scroll to position [263, 0]
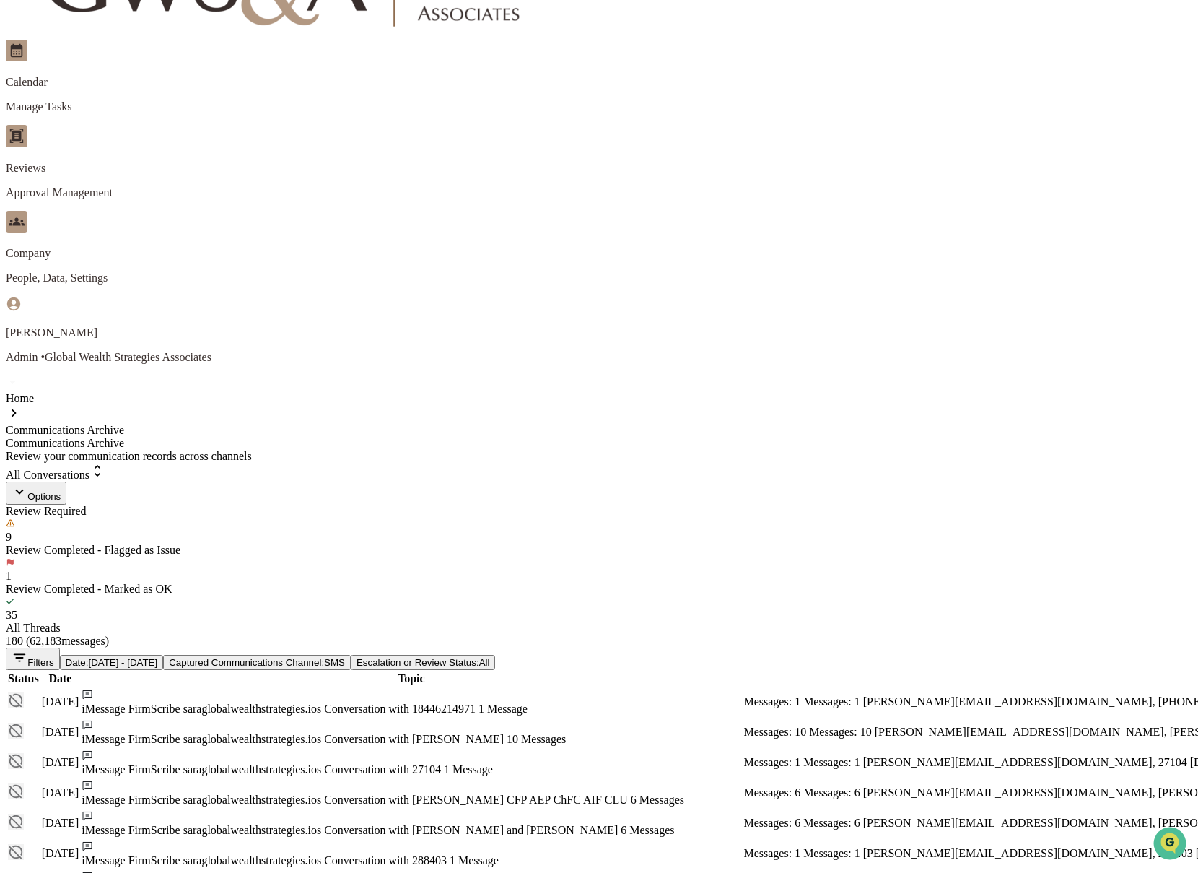
scroll to position [79, 0]
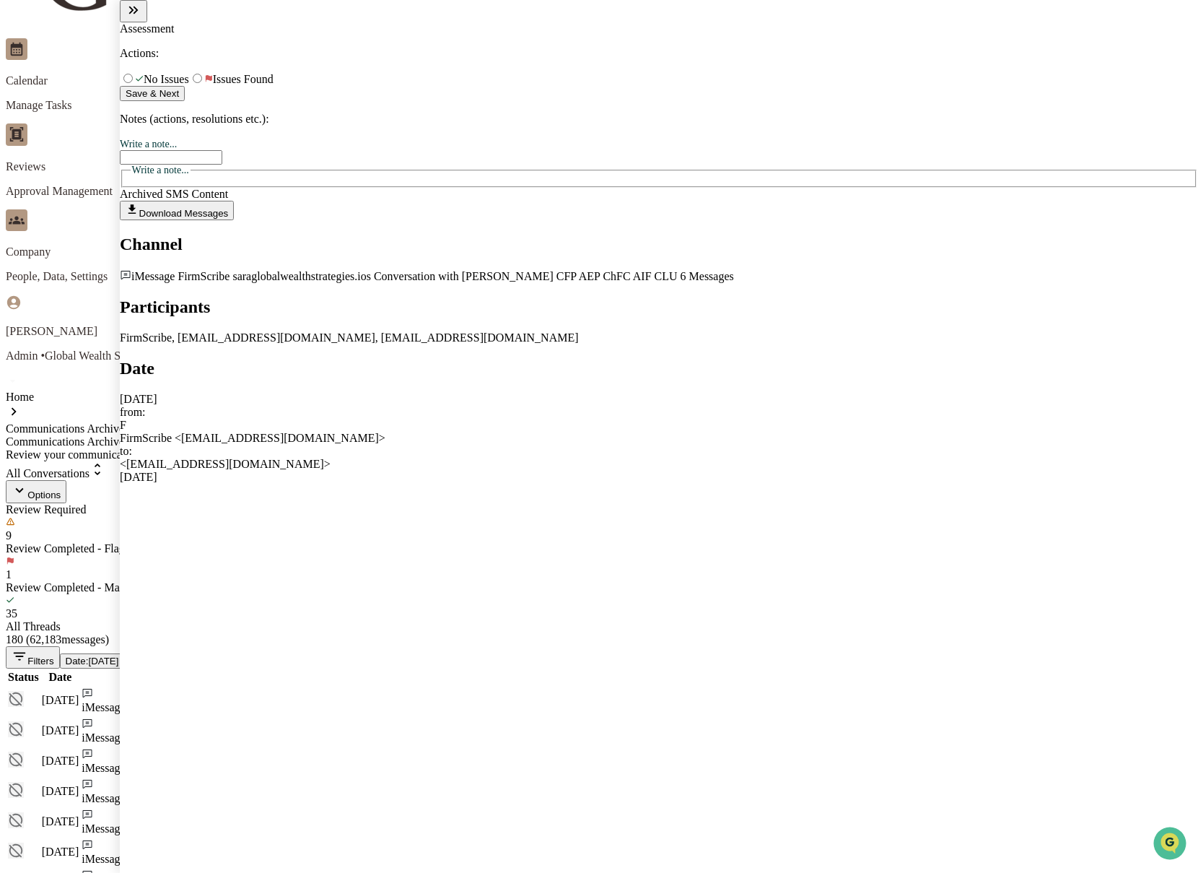
scroll to position [6, 0]
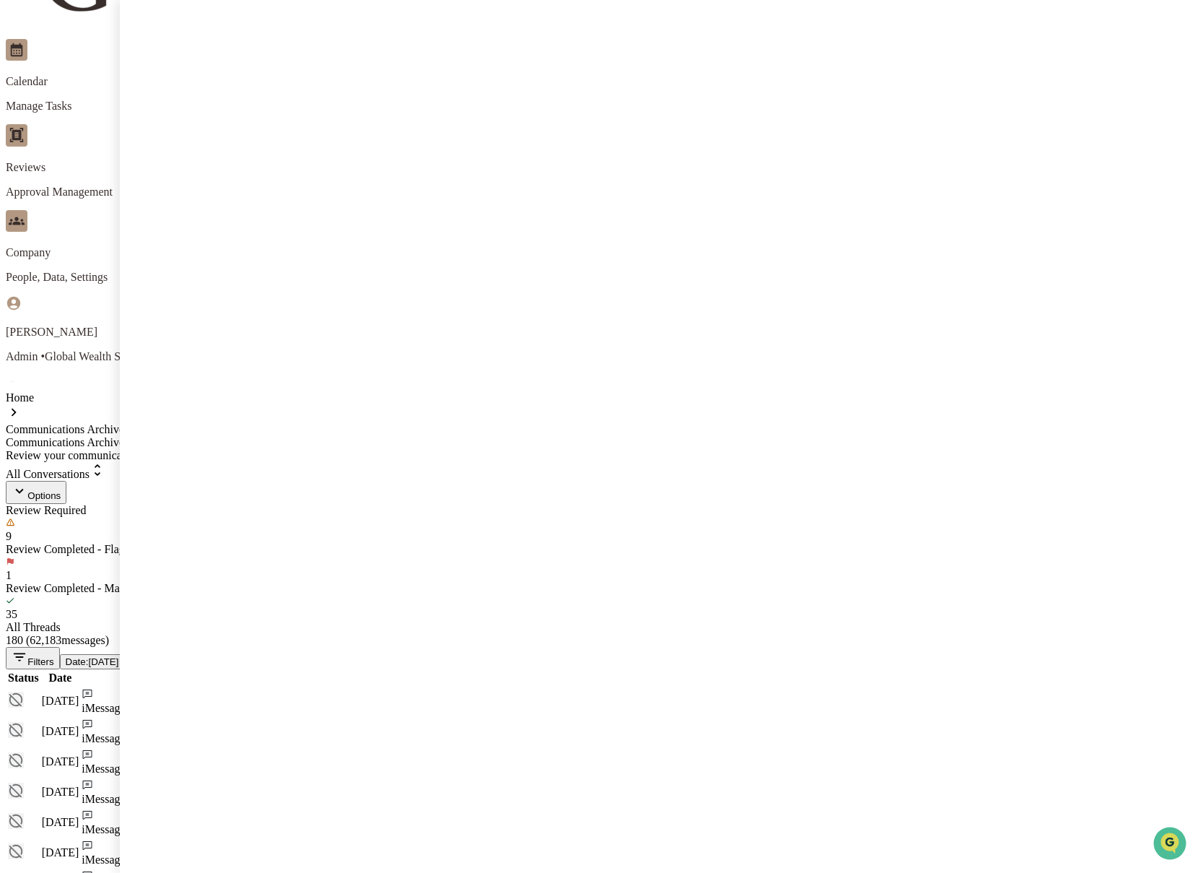
drag, startPoint x: 58, startPoint y: 25, endPoint x: 60, endPoint y: 12, distance: 13.2
click at [57, 436] on div "Communications Archive" at bounding box center [599, 442] width 1187 height 13
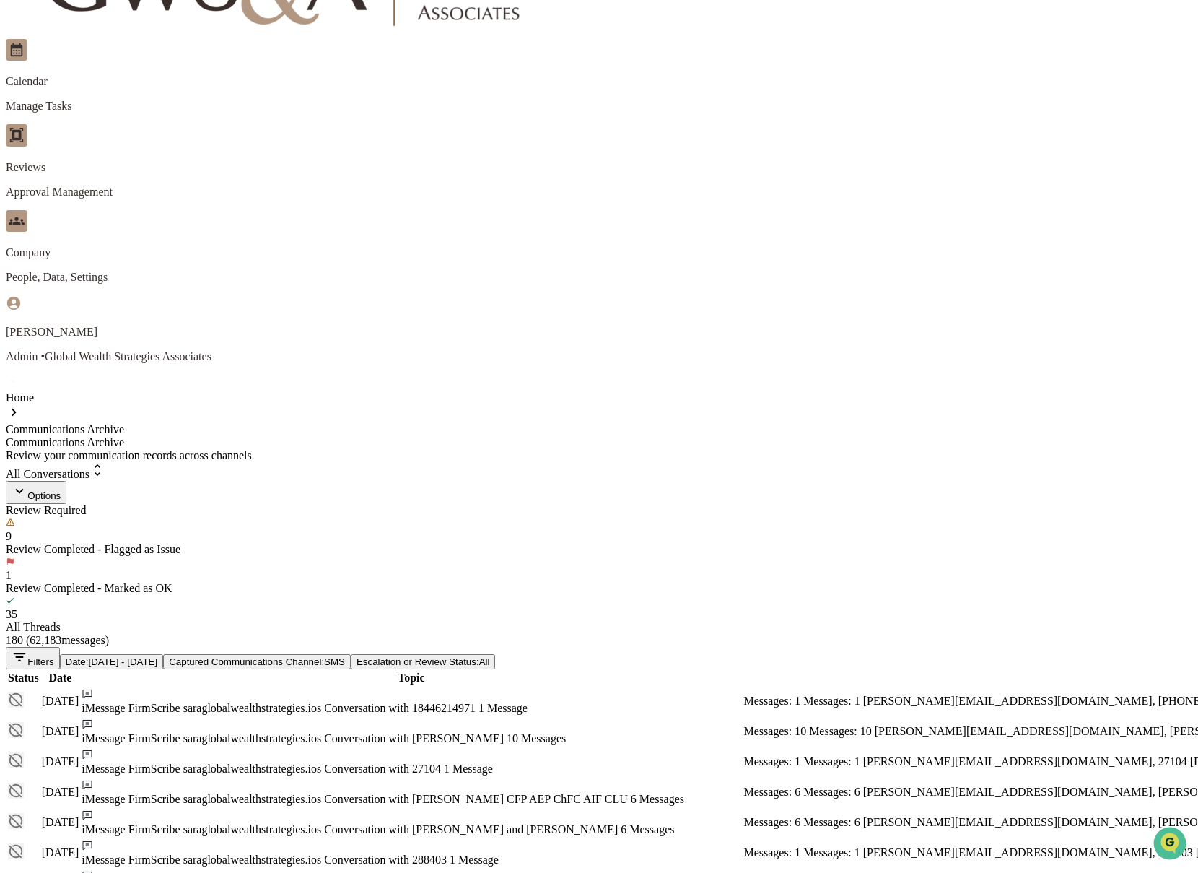
click at [62, 391] on div "Home" at bounding box center [599, 397] width 1187 height 13
